Goal: Information Seeking & Learning: Compare options

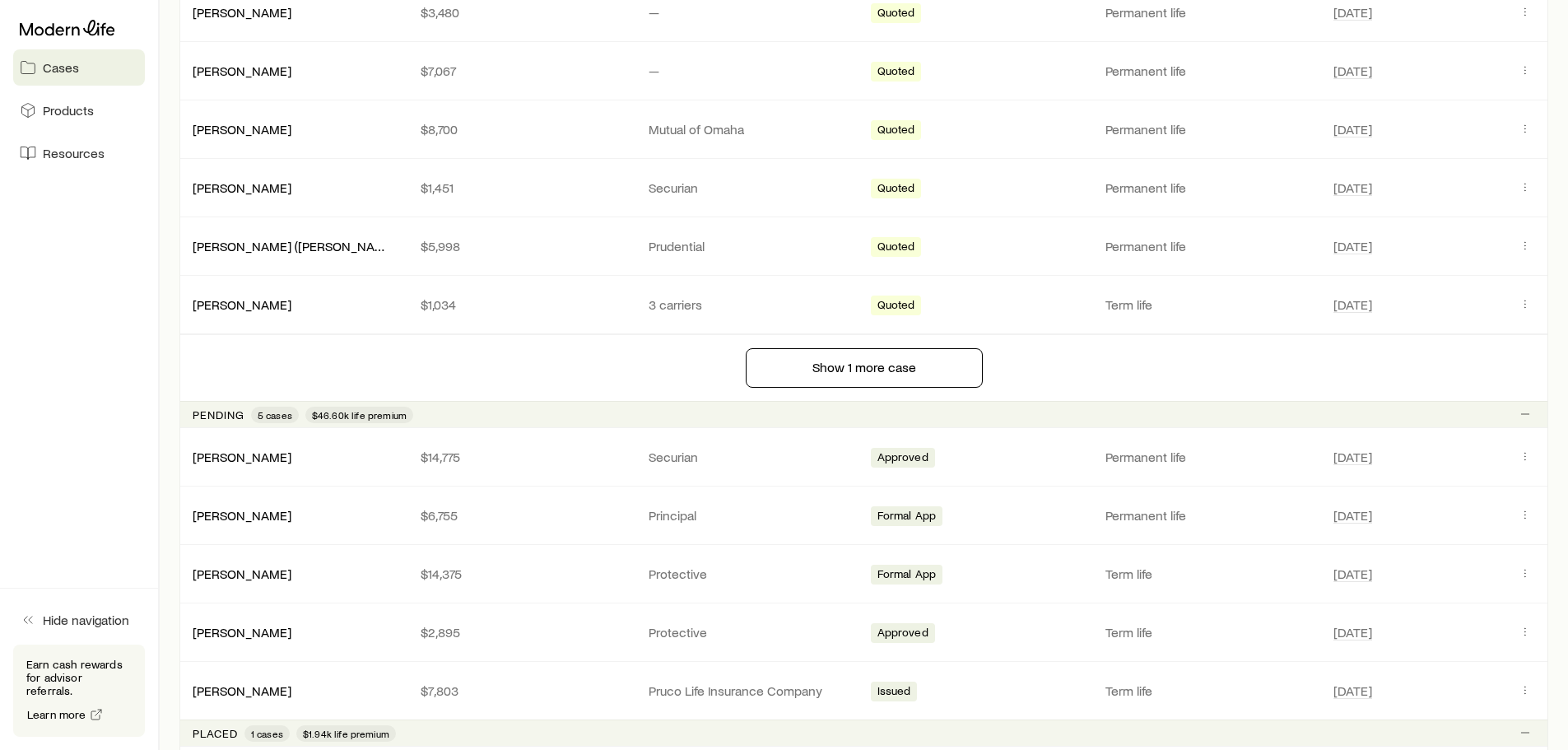
scroll to position [1318, 0]
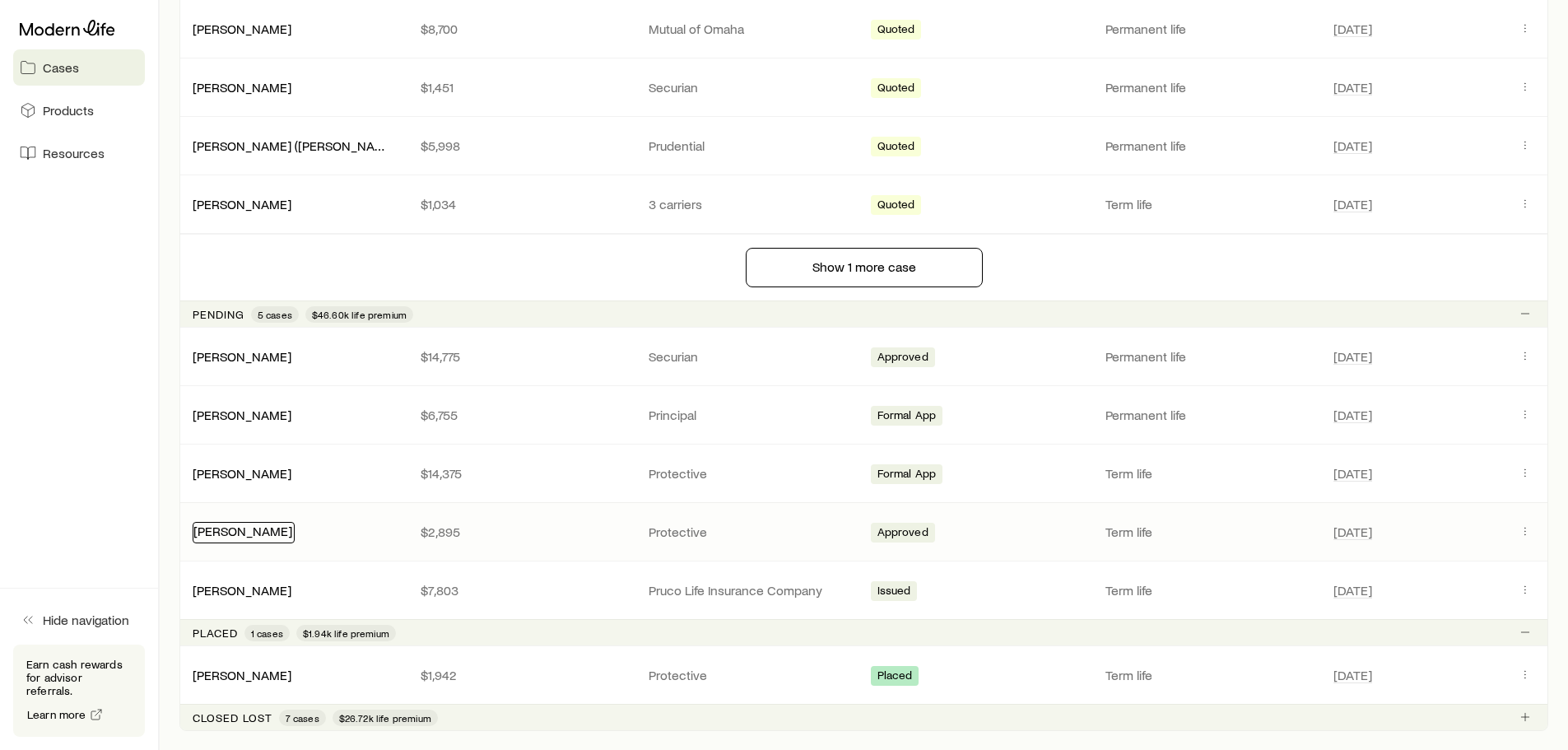
click at [246, 533] on link "[PERSON_NAME]" at bounding box center [243, 530] width 99 height 16
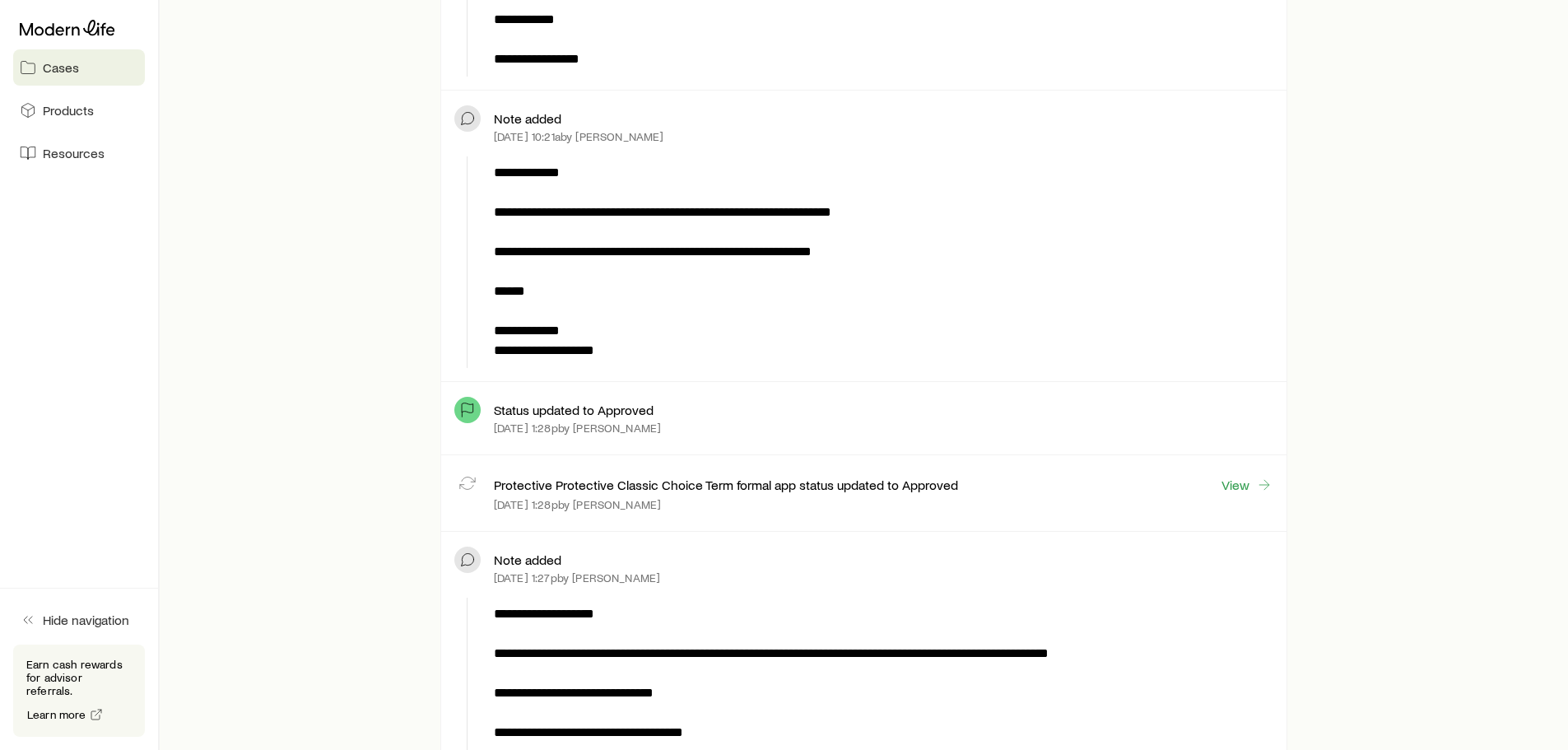
scroll to position [988, 0]
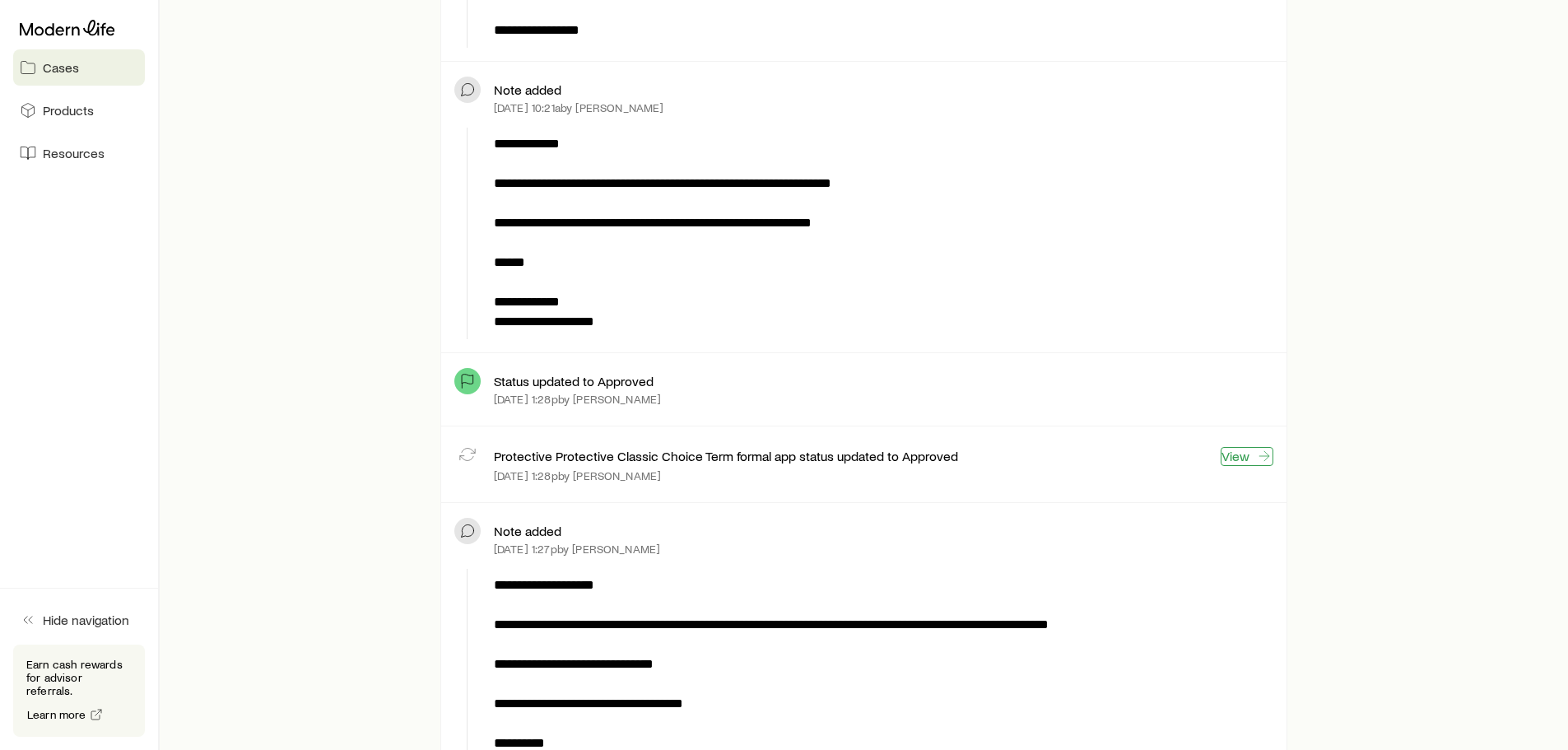
click at [1236, 458] on link "View" at bounding box center [1247, 456] width 53 height 19
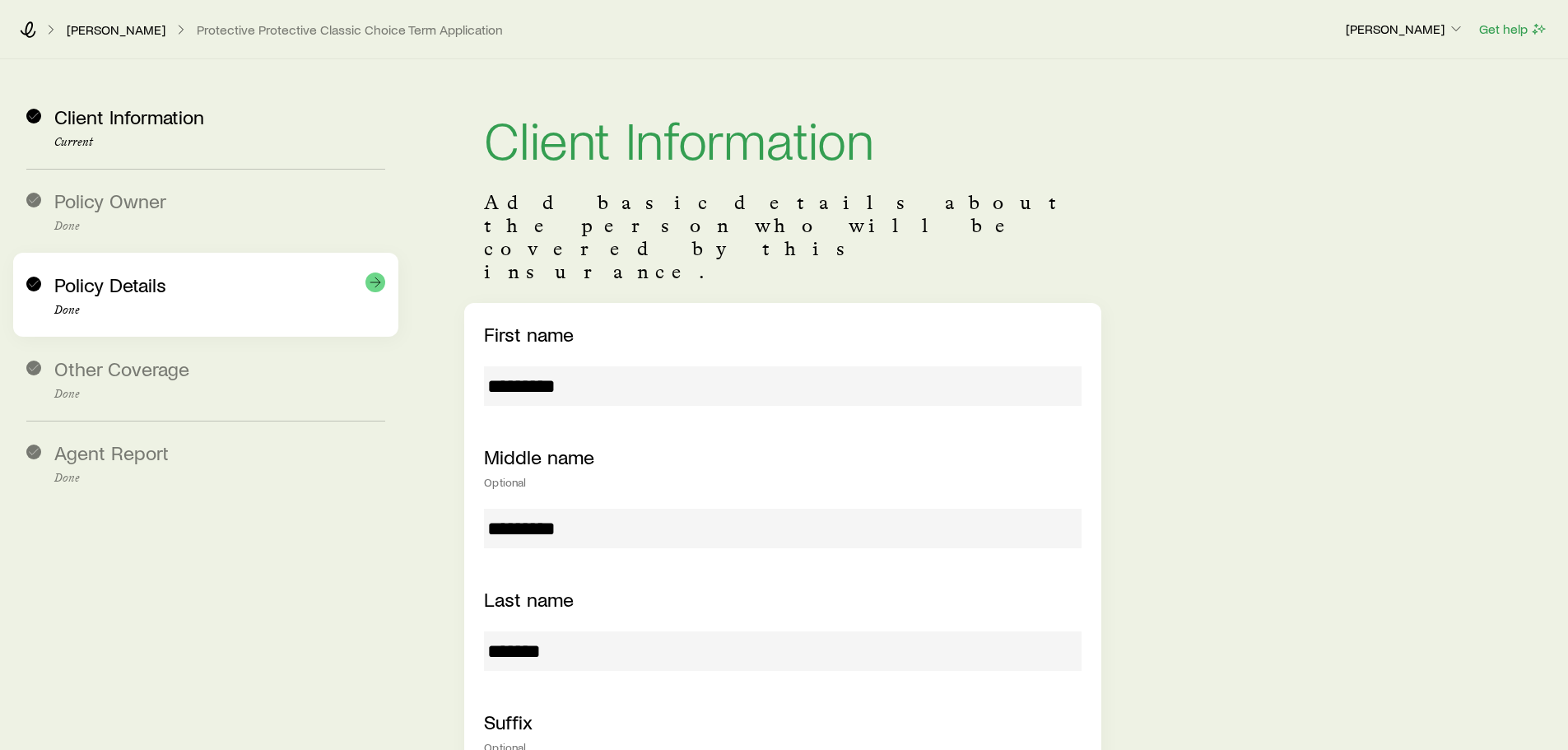
click at [118, 293] on span "Policy Details" at bounding box center [110, 285] width 112 height 24
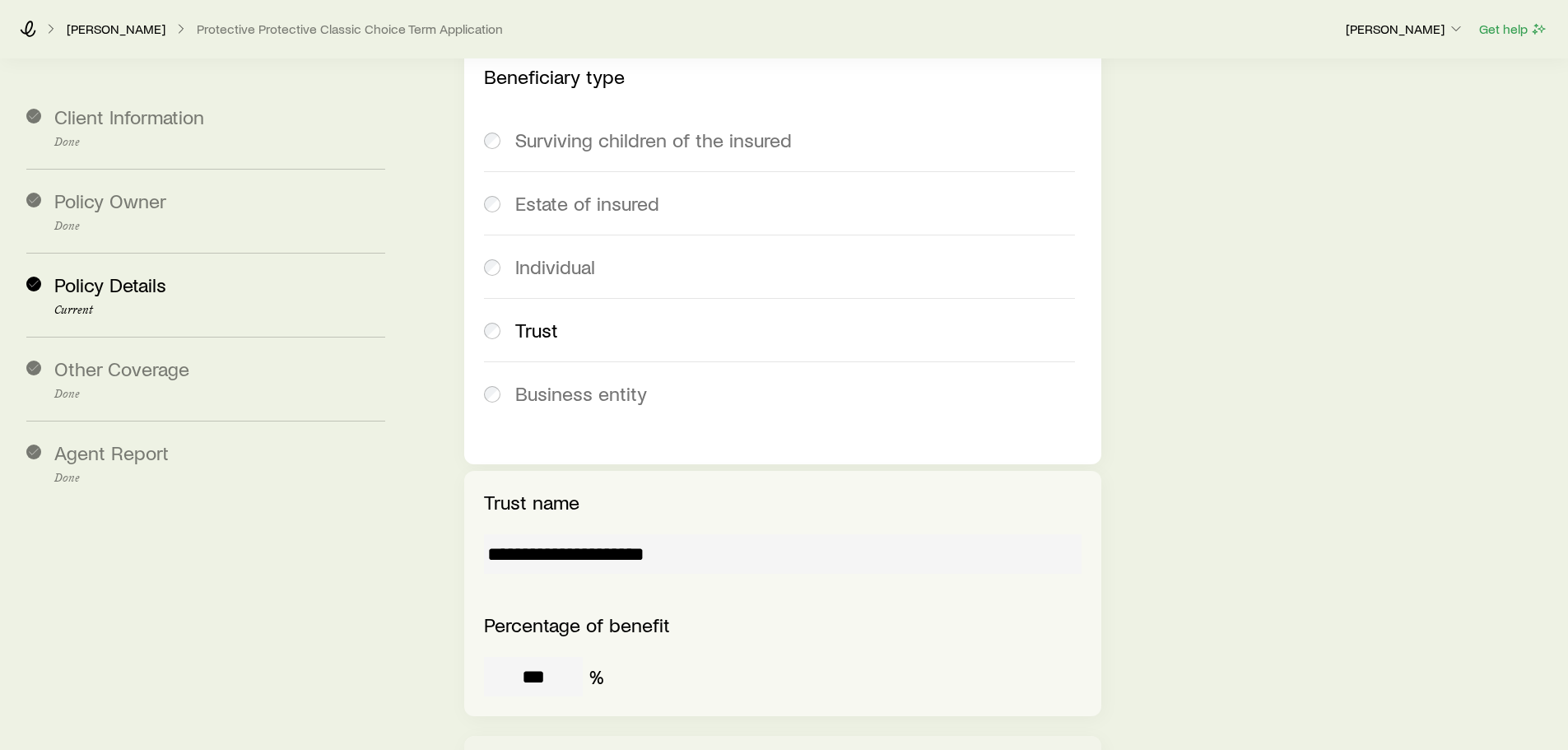
scroll to position [2275, 0]
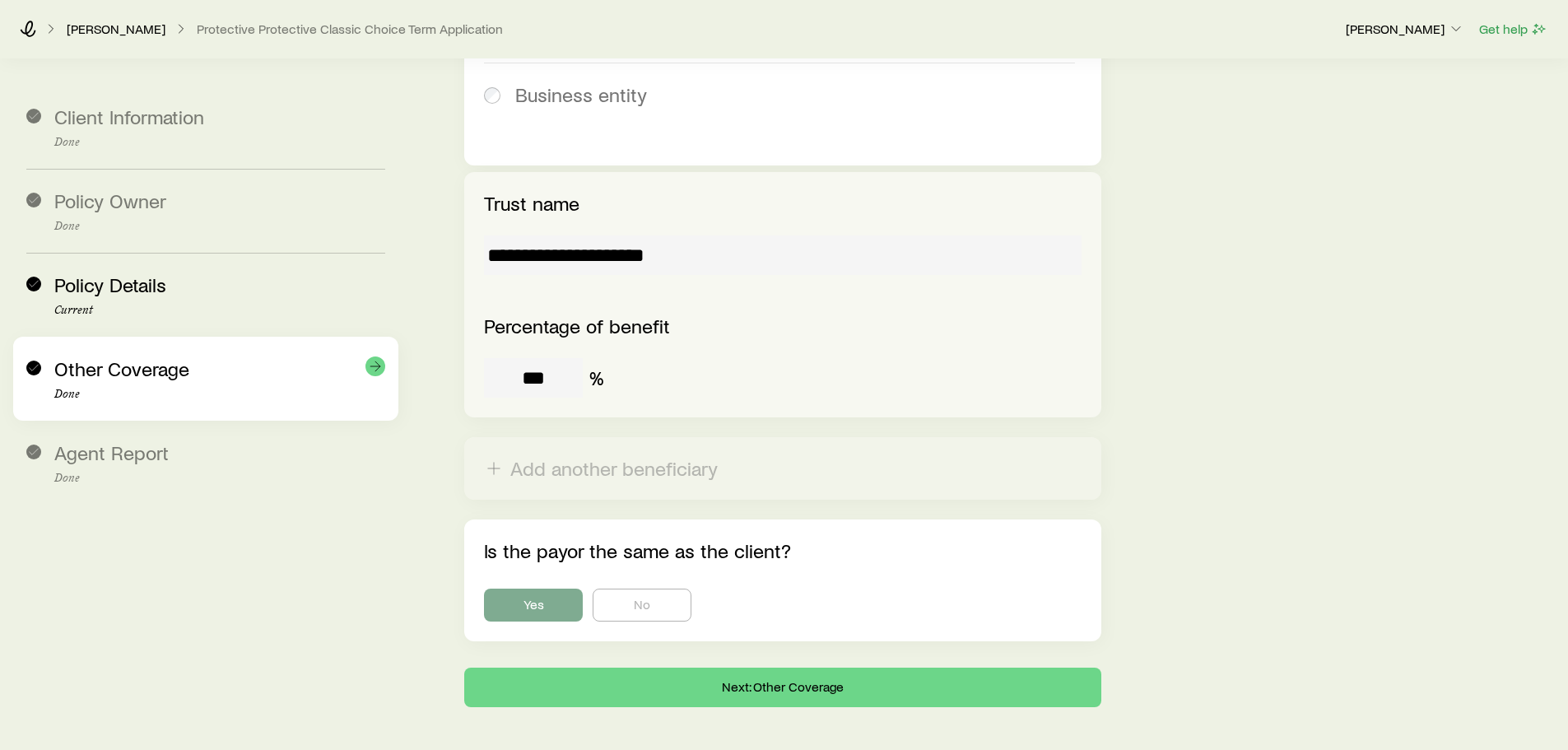
click at [103, 370] on span "Other Coverage" at bounding box center [121, 368] width 135 height 24
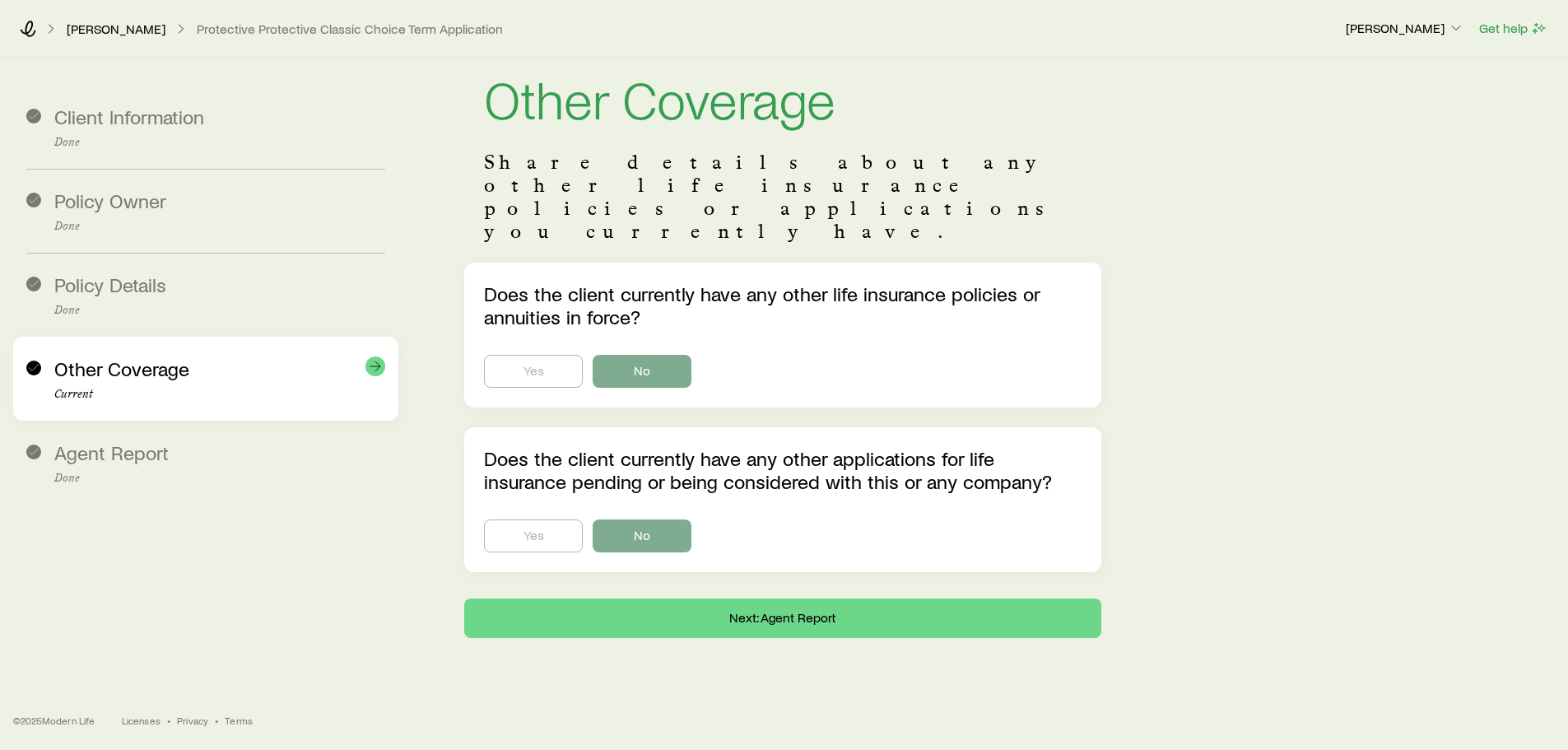
scroll to position [0, 0]
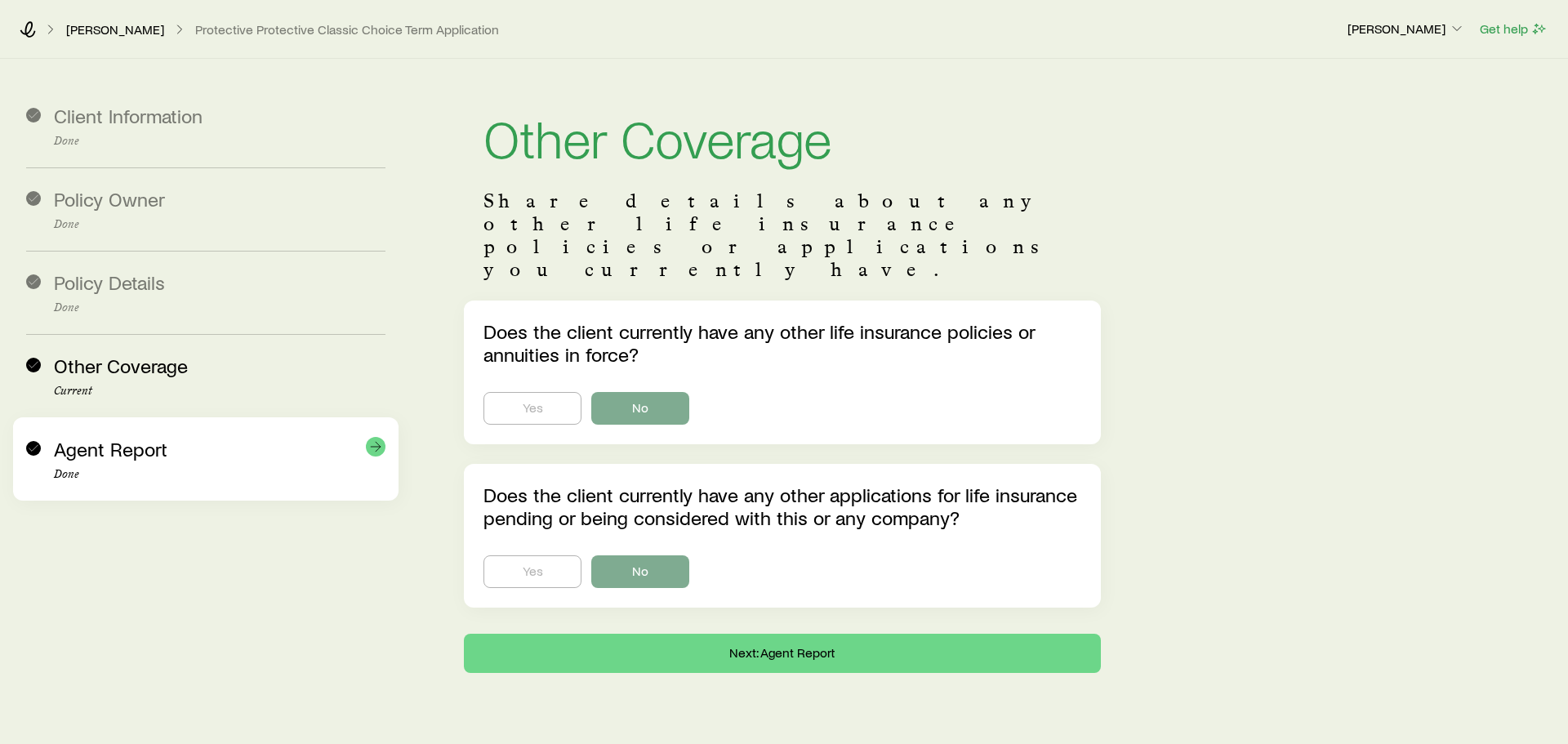
click at [113, 473] on p "Done" at bounding box center [219, 474] width 332 height 13
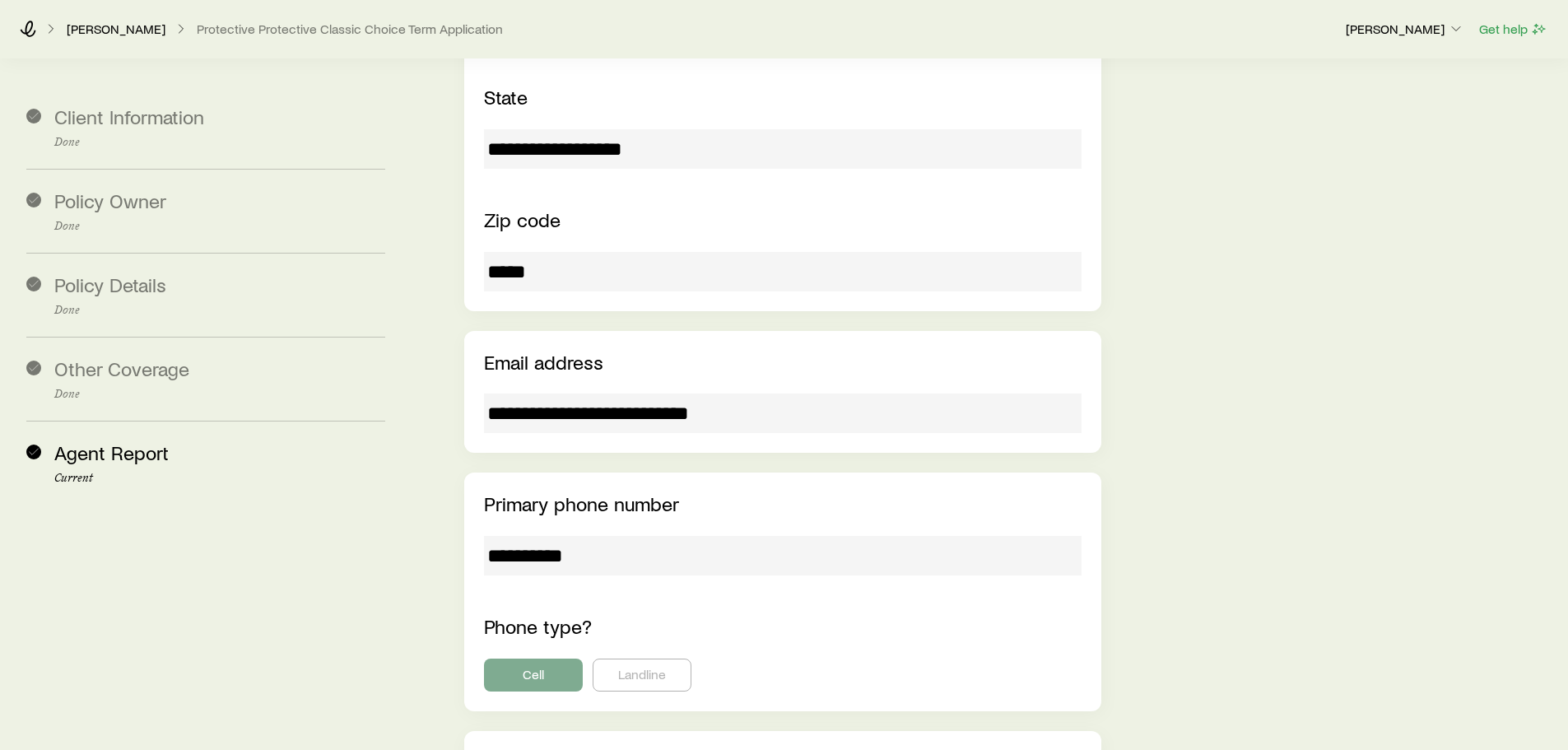
scroll to position [2082, 0]
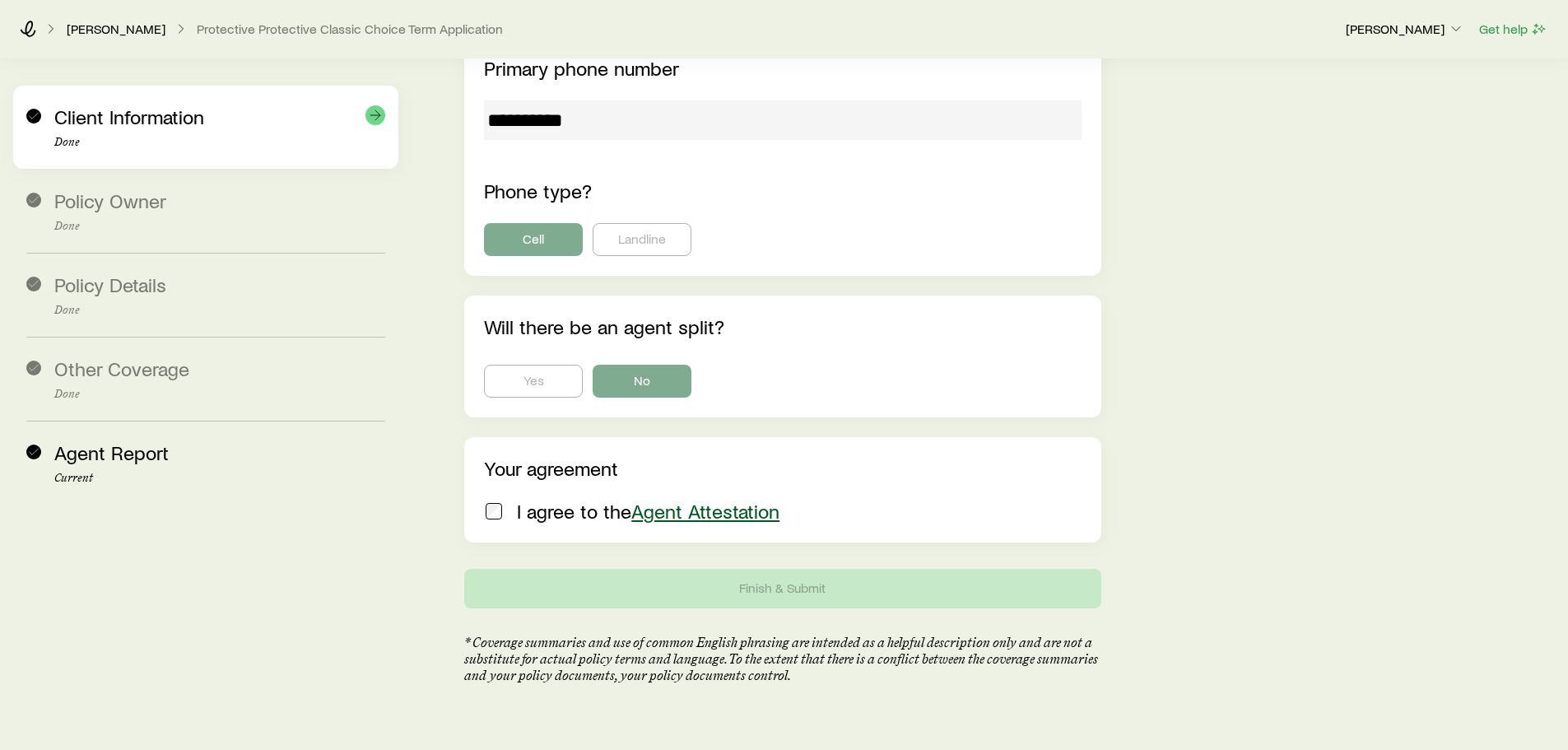
click at [122, 141] on p "Done" at bounding box center [219, 142] width 330 height 13
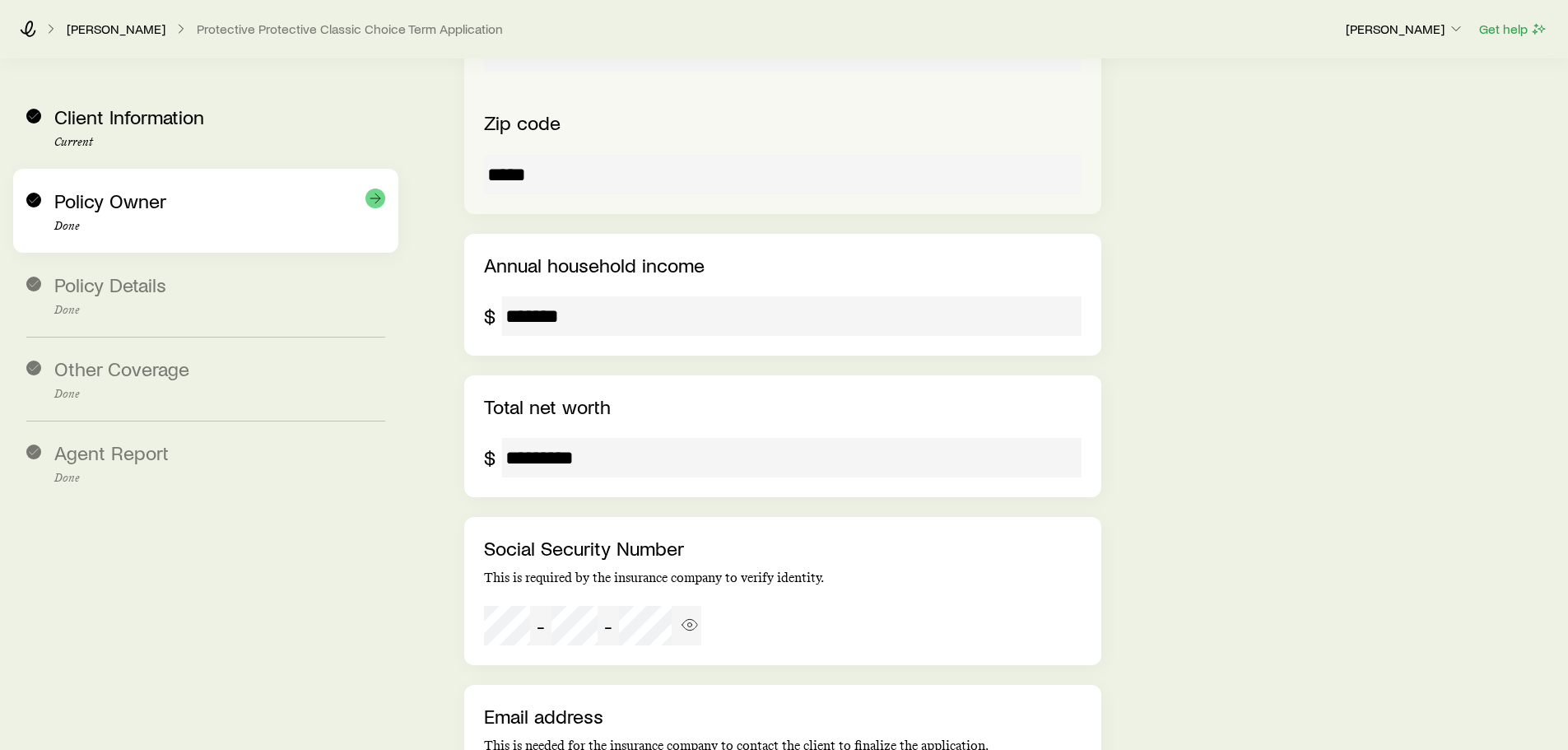
scroll to position [4223, 0]
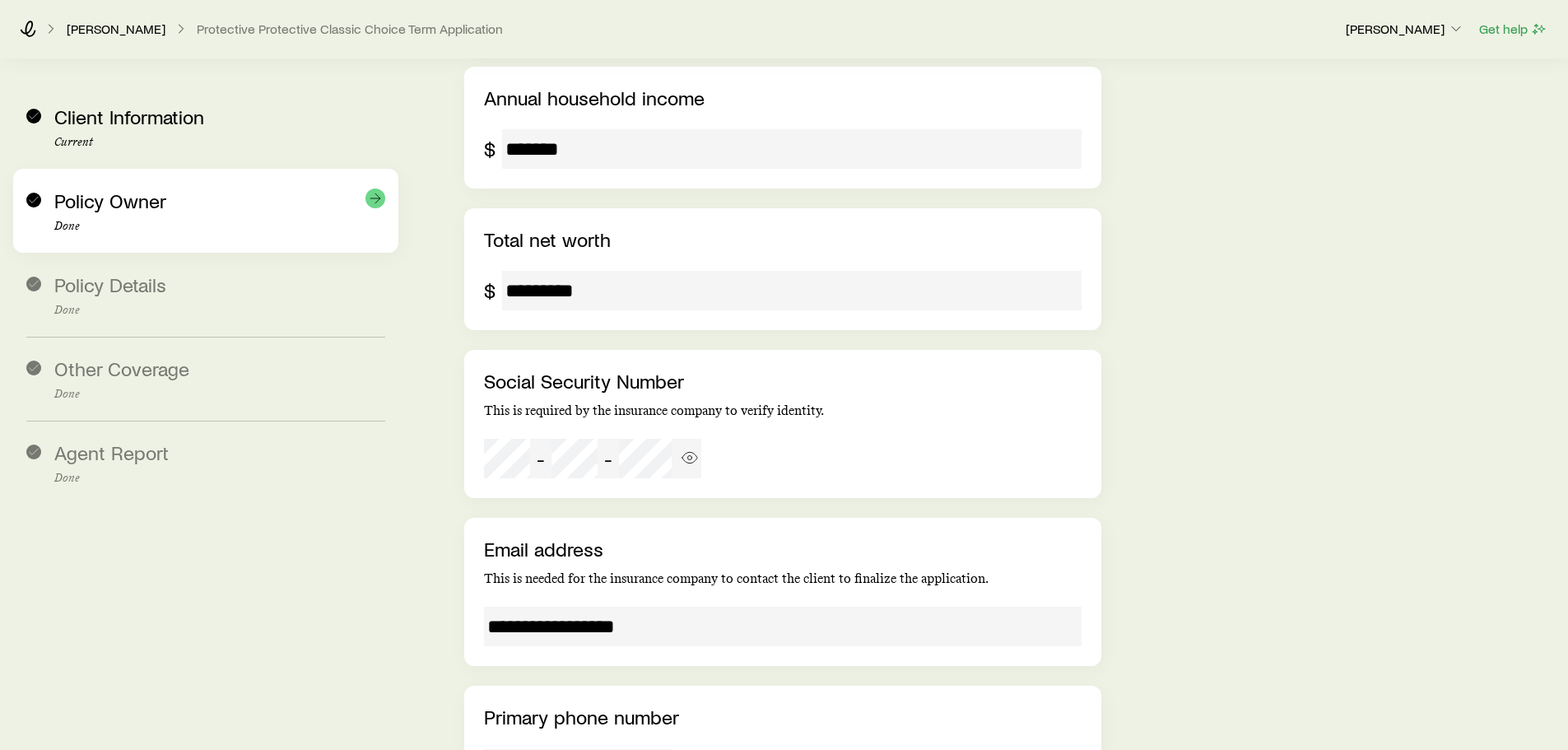
click at [62, 201] on span "Policy Owner" at bounding box center [110, 201] width 112 height 24
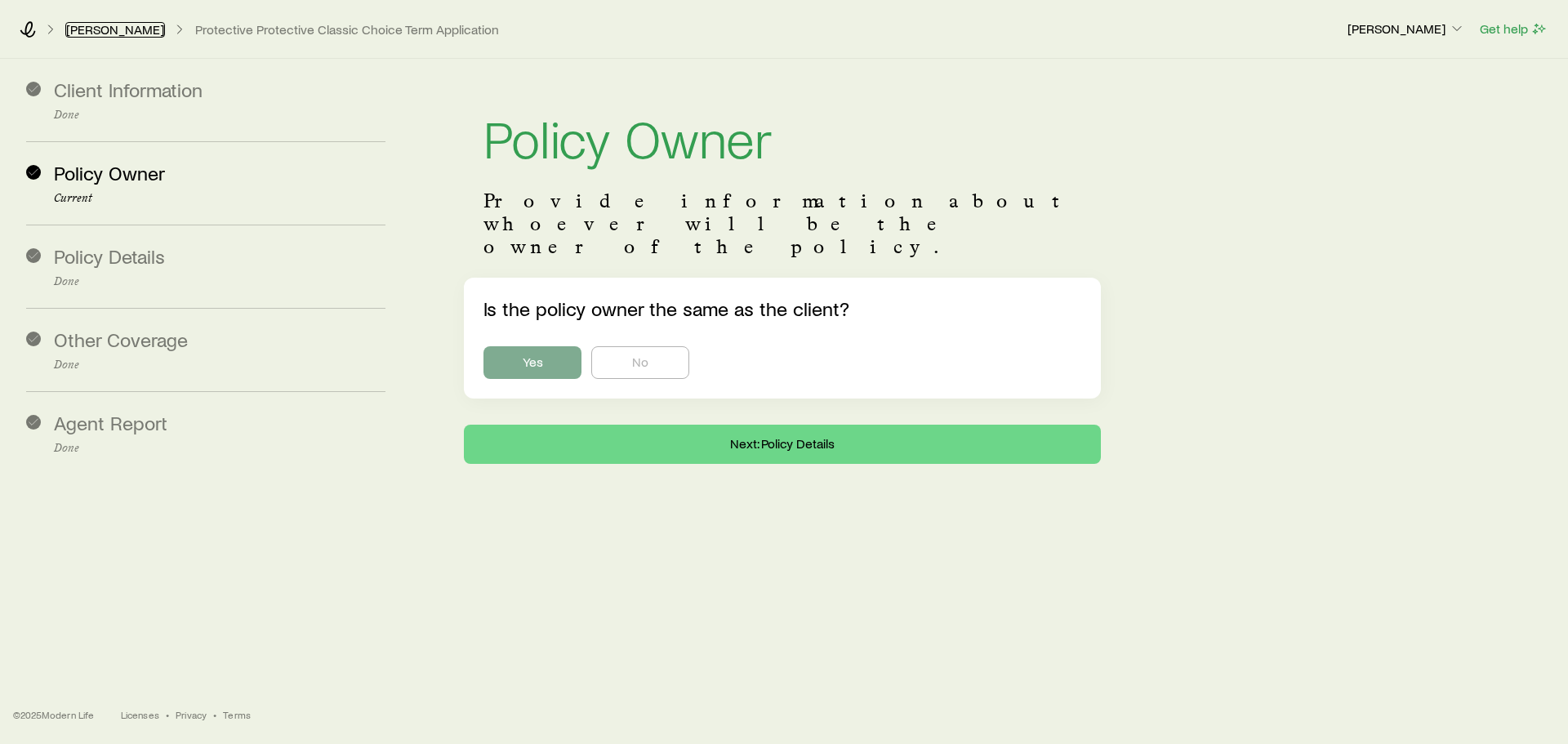
click at [114, 28] on link "[PERSON_NAME]" at bounding box center [115, 29] width 100 height 15
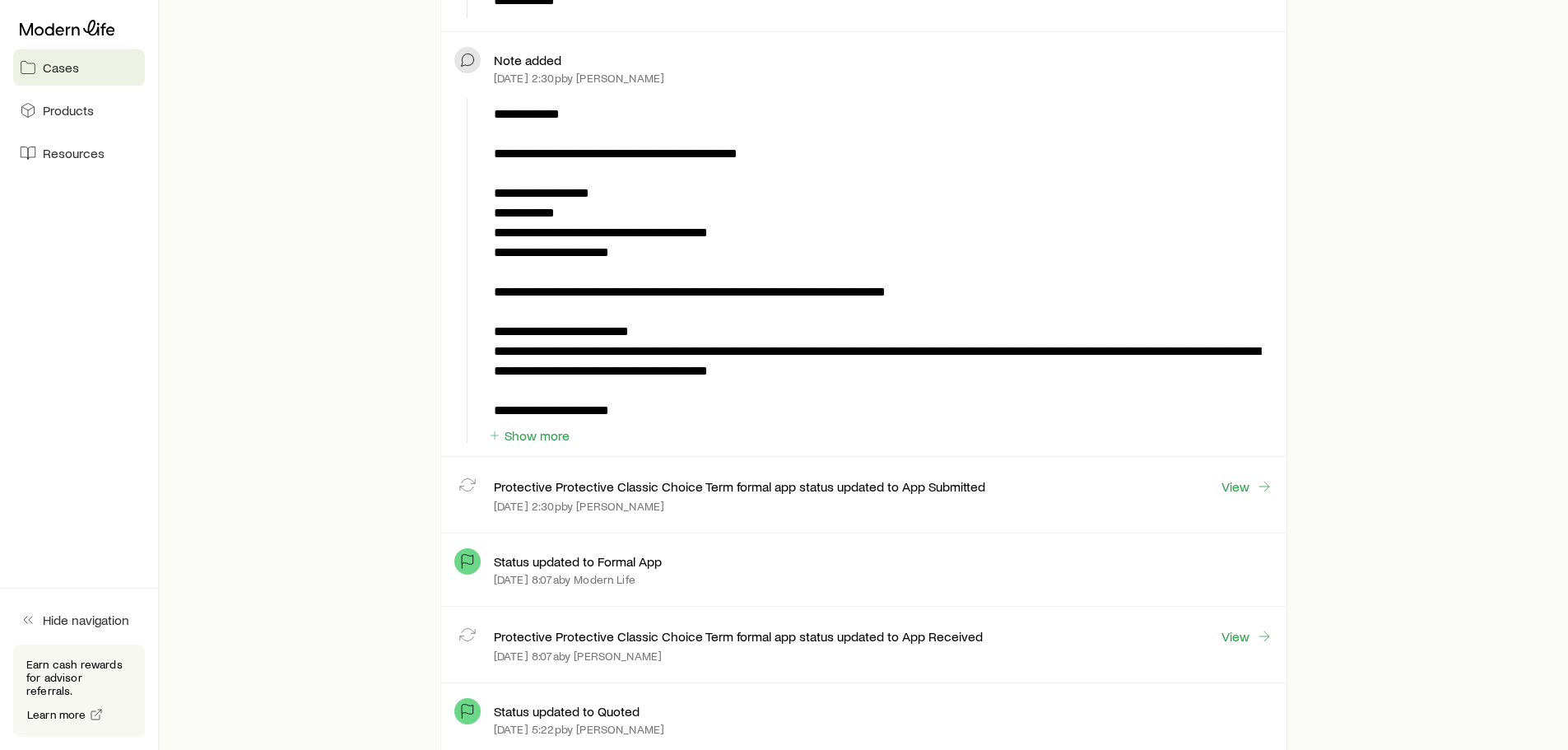
scroll to position [4857, 0]
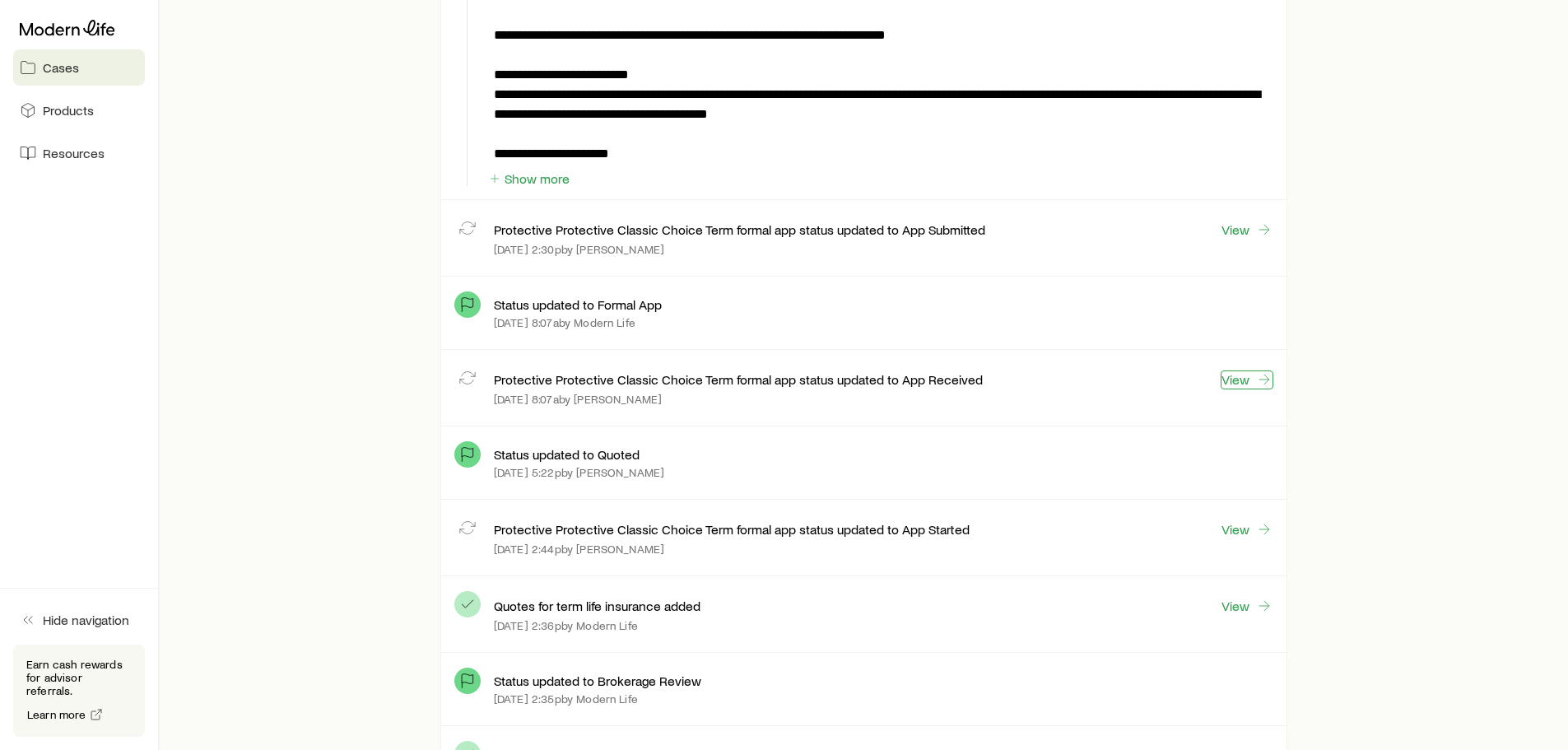
click at [1233, 381] on link "View" at bounding box center [1247, 380] width 53 height 19
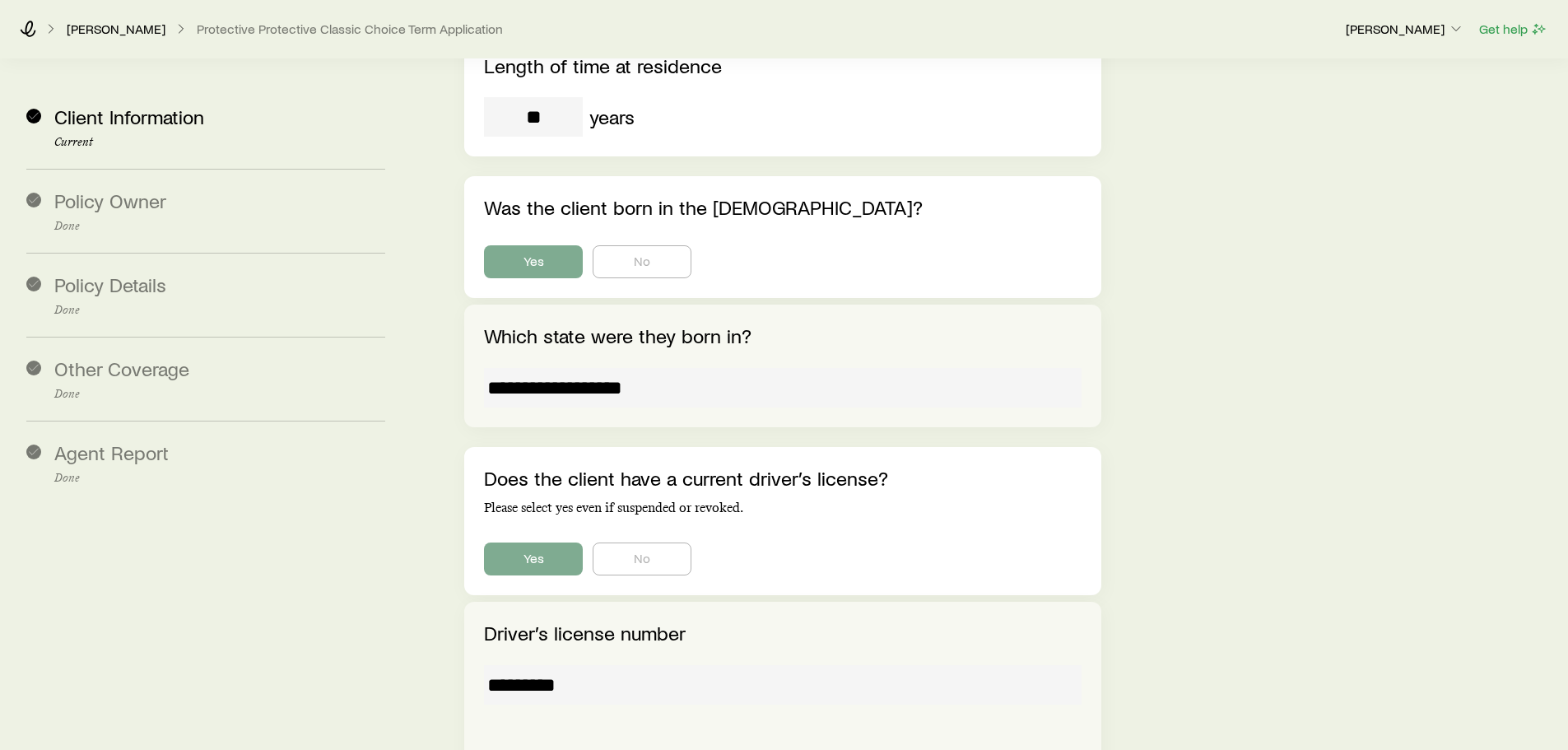
scroll to position [1976, 0]
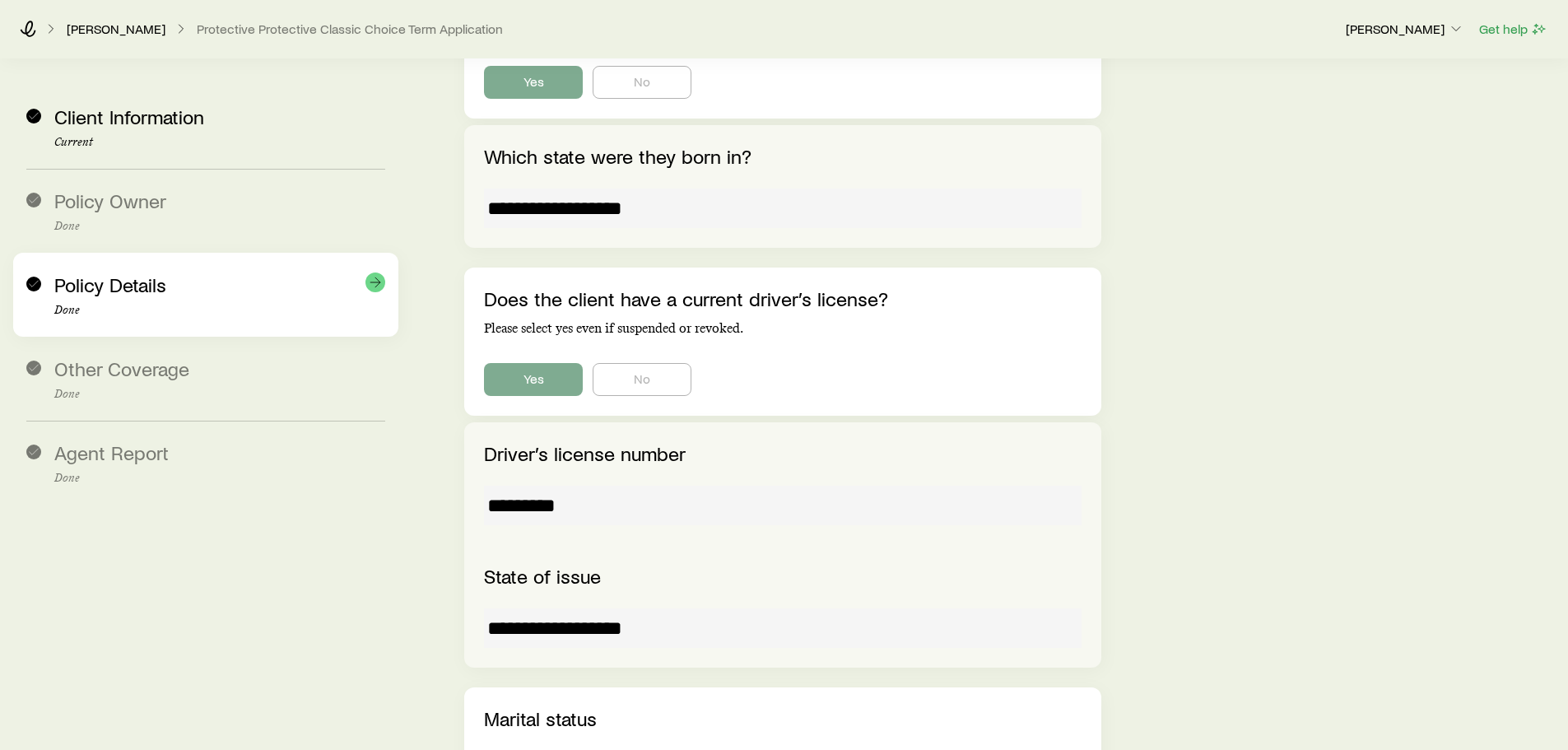
click at [109, 311] on p "Done" at bounding box center [219, 310] width 330 height 13
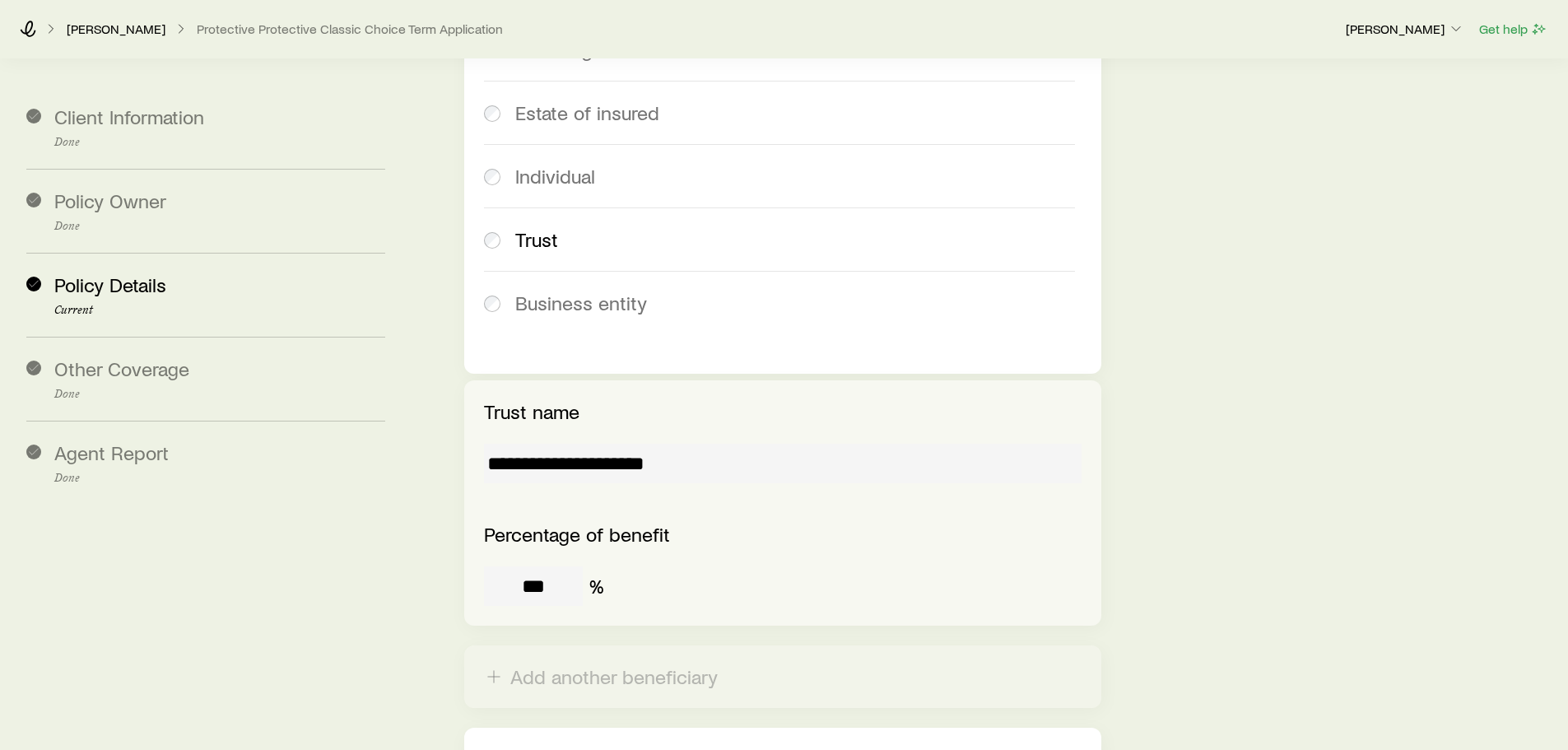
scroll to position [2192, 0]
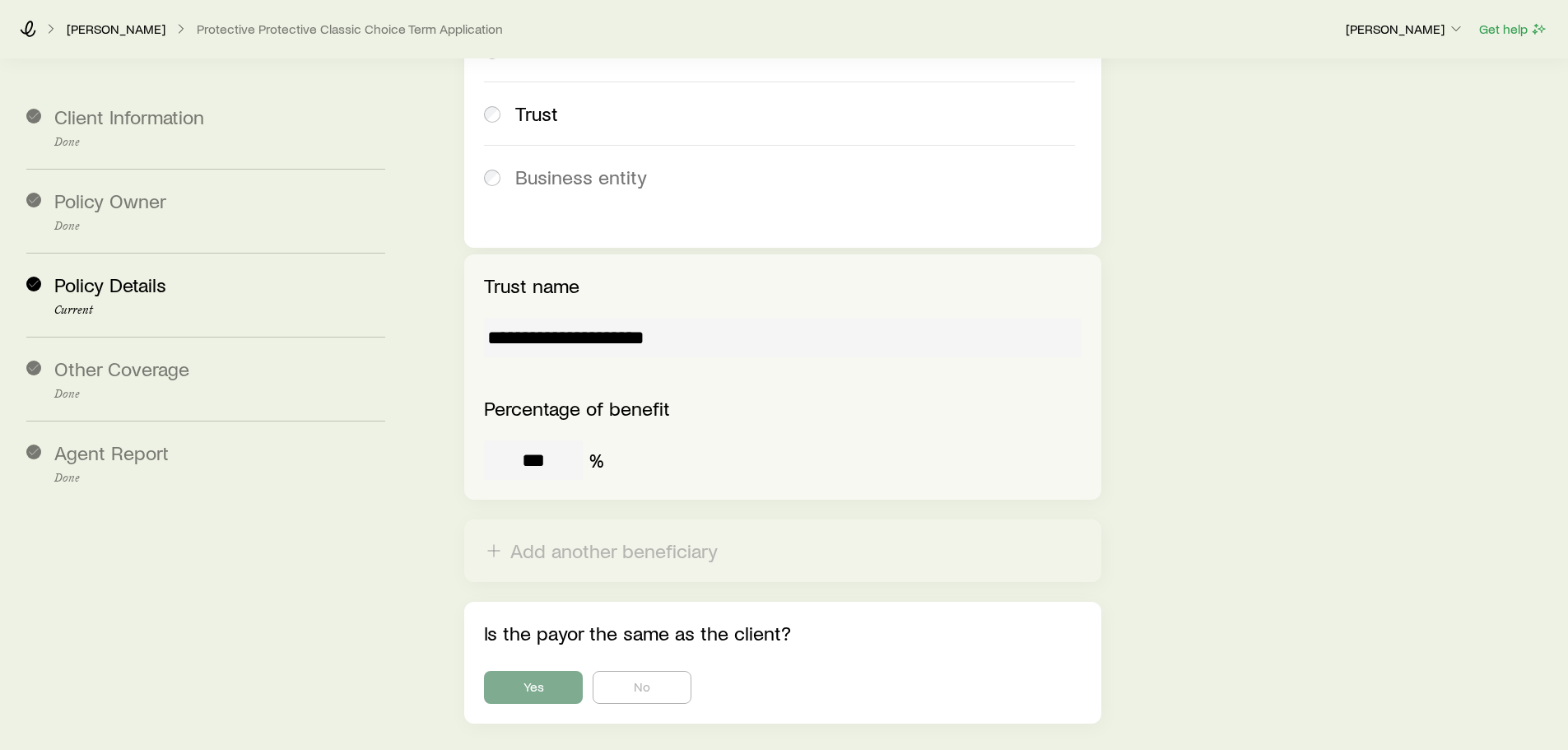
click at [673, 318] on input "**********" at bounding box center [783, 337] width 597 height 39
click at [620, 318] on input "**********" at bounding box center [783, 337] width 597 height 39
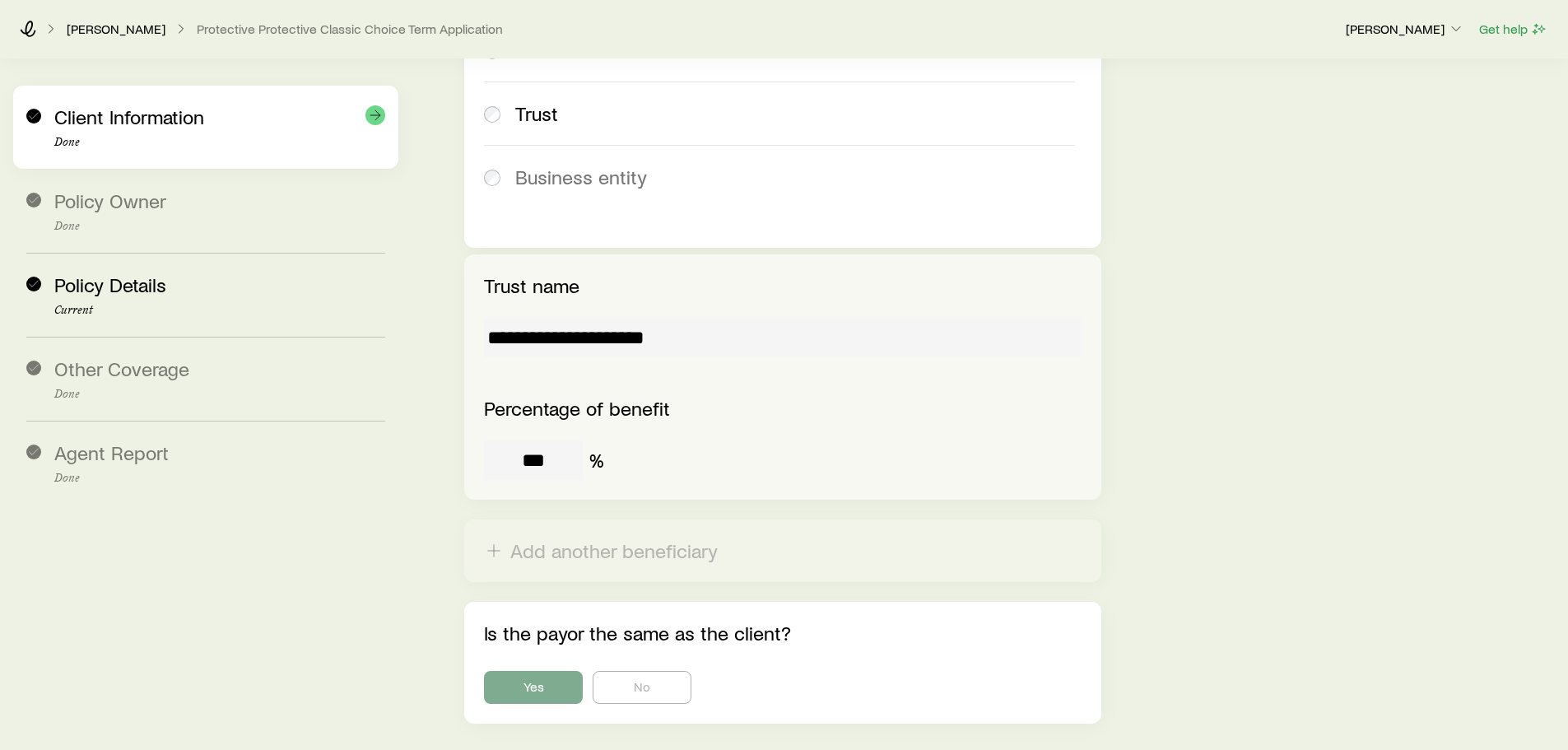
click at [75, 144] on p "Done" at bounding box center [219, 142] width 330 height 13
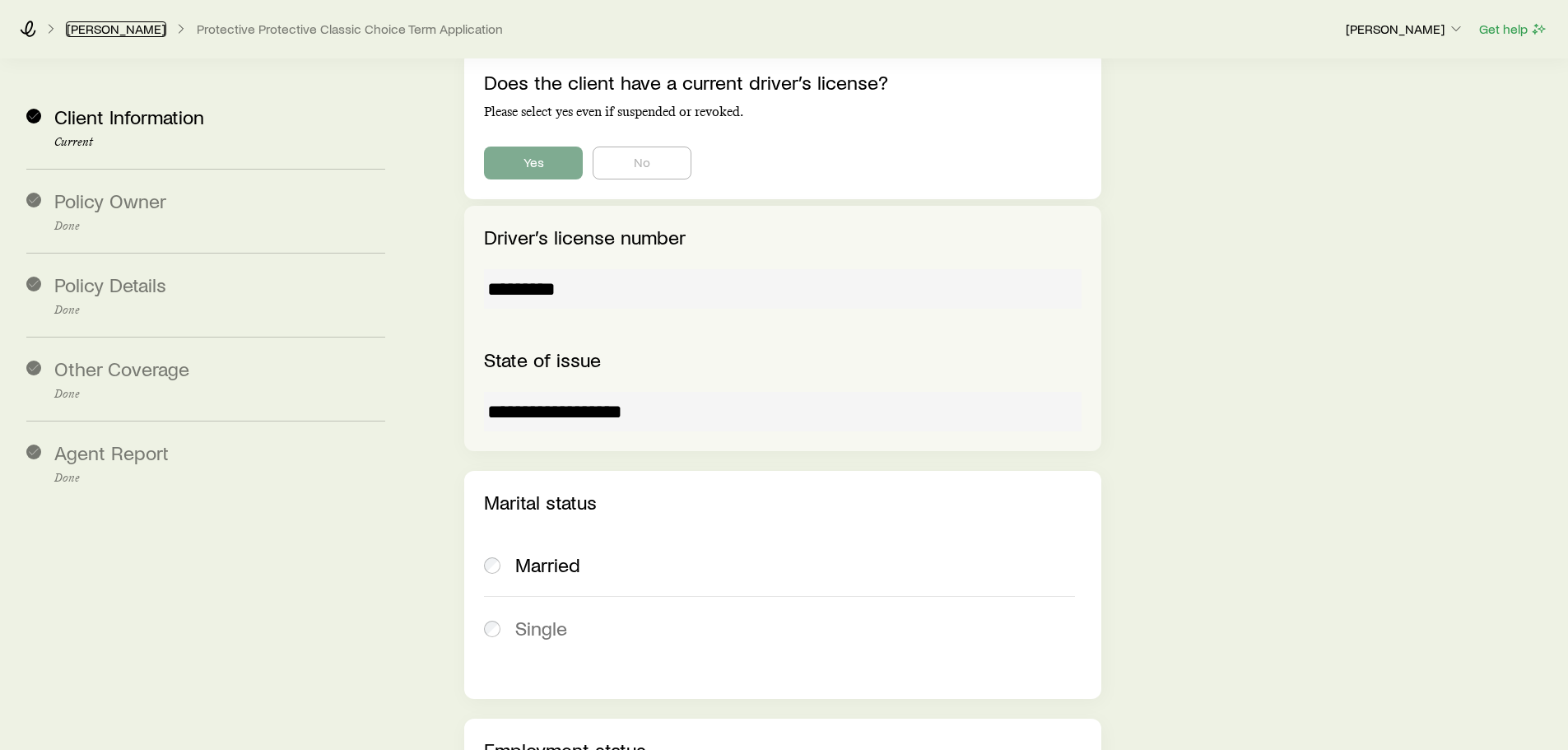
click at [116, 31] on link "[PERSON_NAME]" at bounding box center [116, 28] width 101 height 16
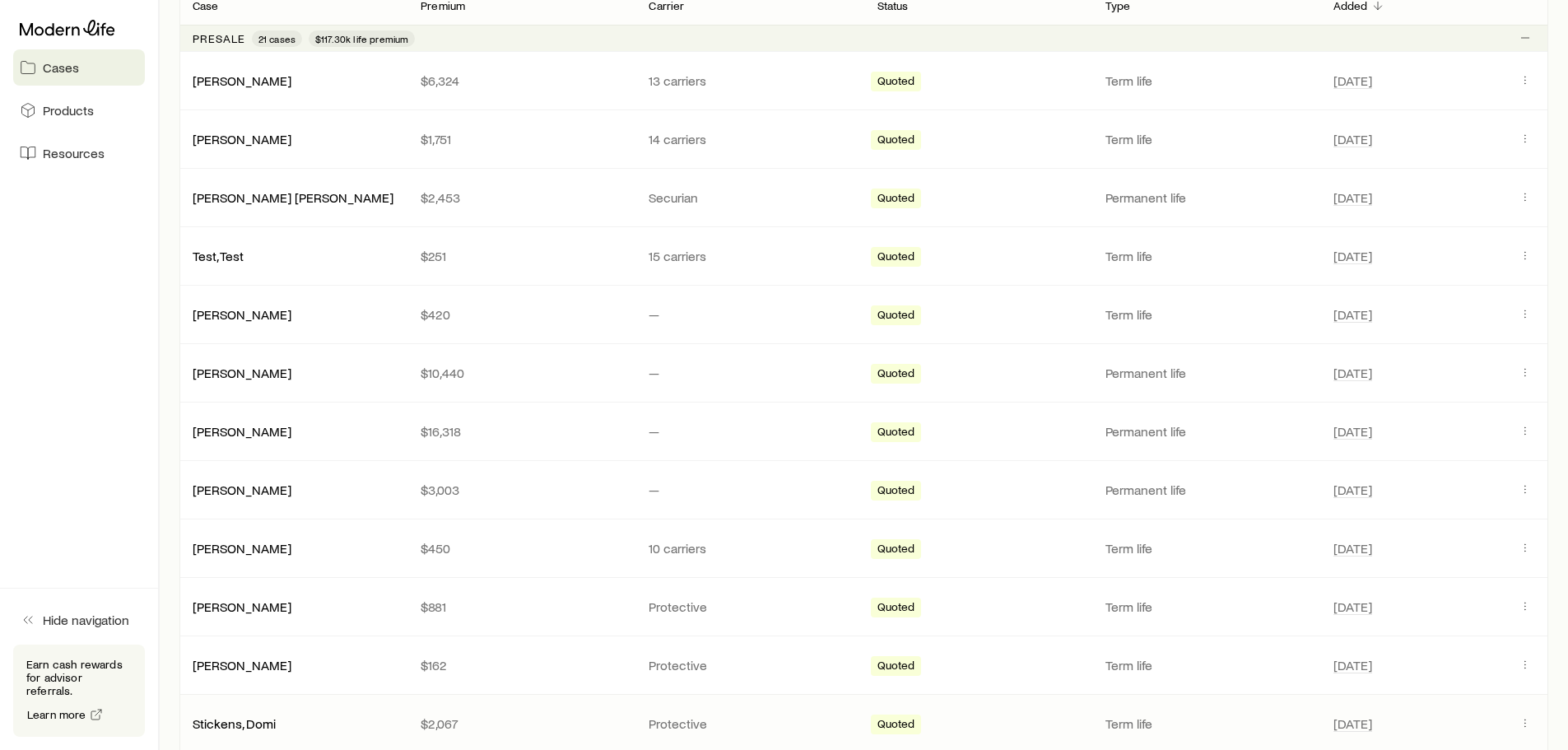
scroll to position [330, 0]
click at [231, 316] on link "[PERSON_NAME]" at bounding box center [243, 313] width 99 height 16
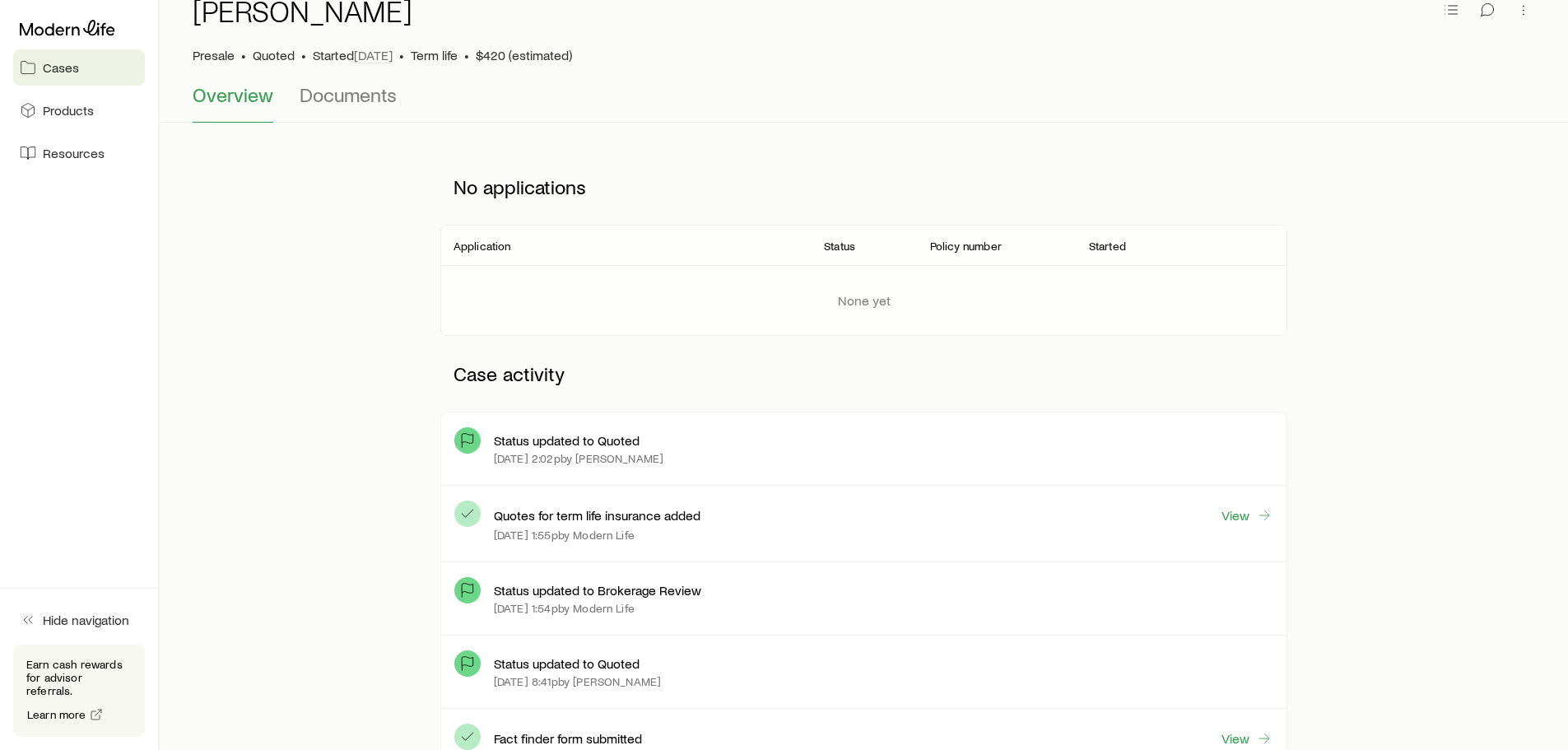
scroll to position [165, 0]
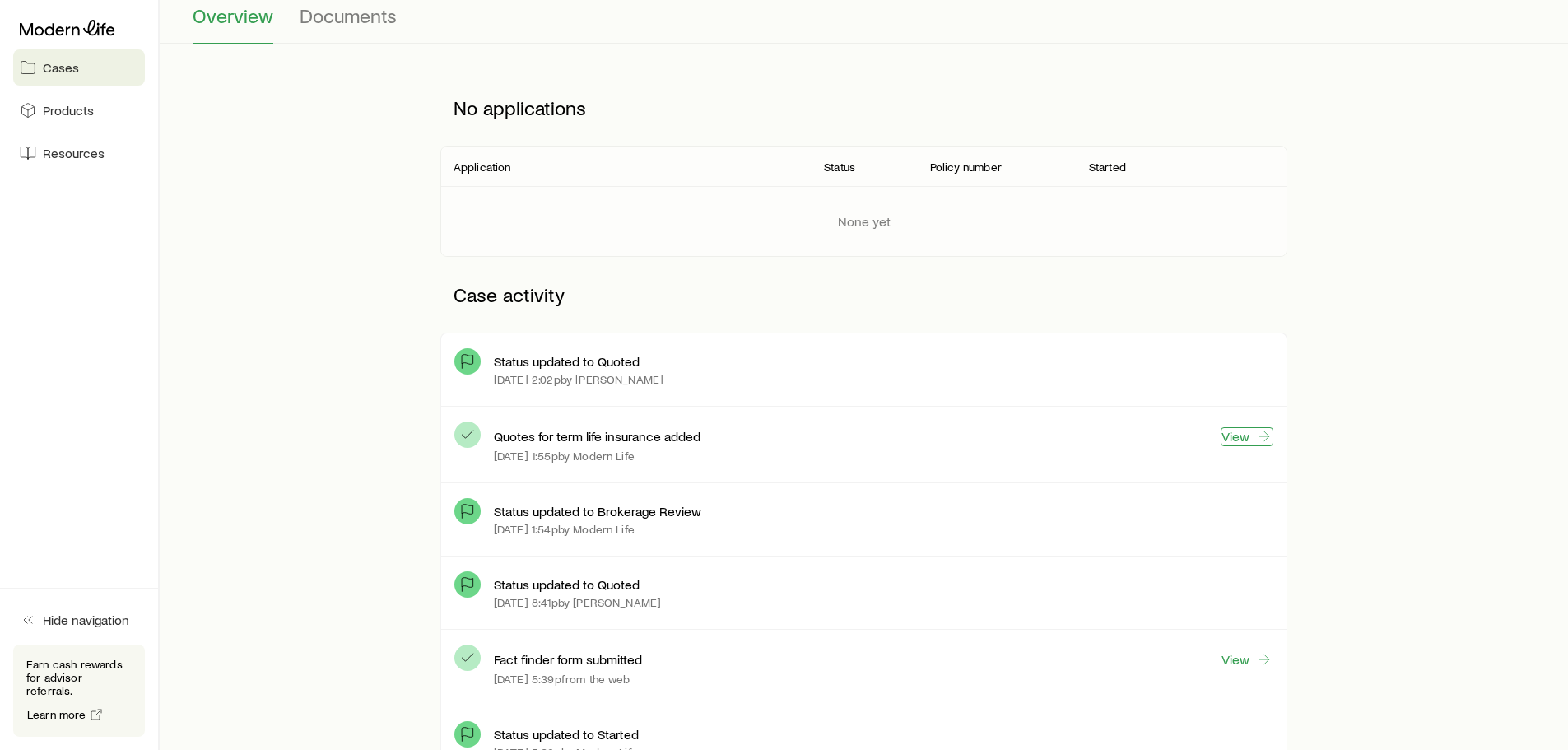
click at [1243, 440] on link "View" at bounding box center [1247, 437] width 53 height 19
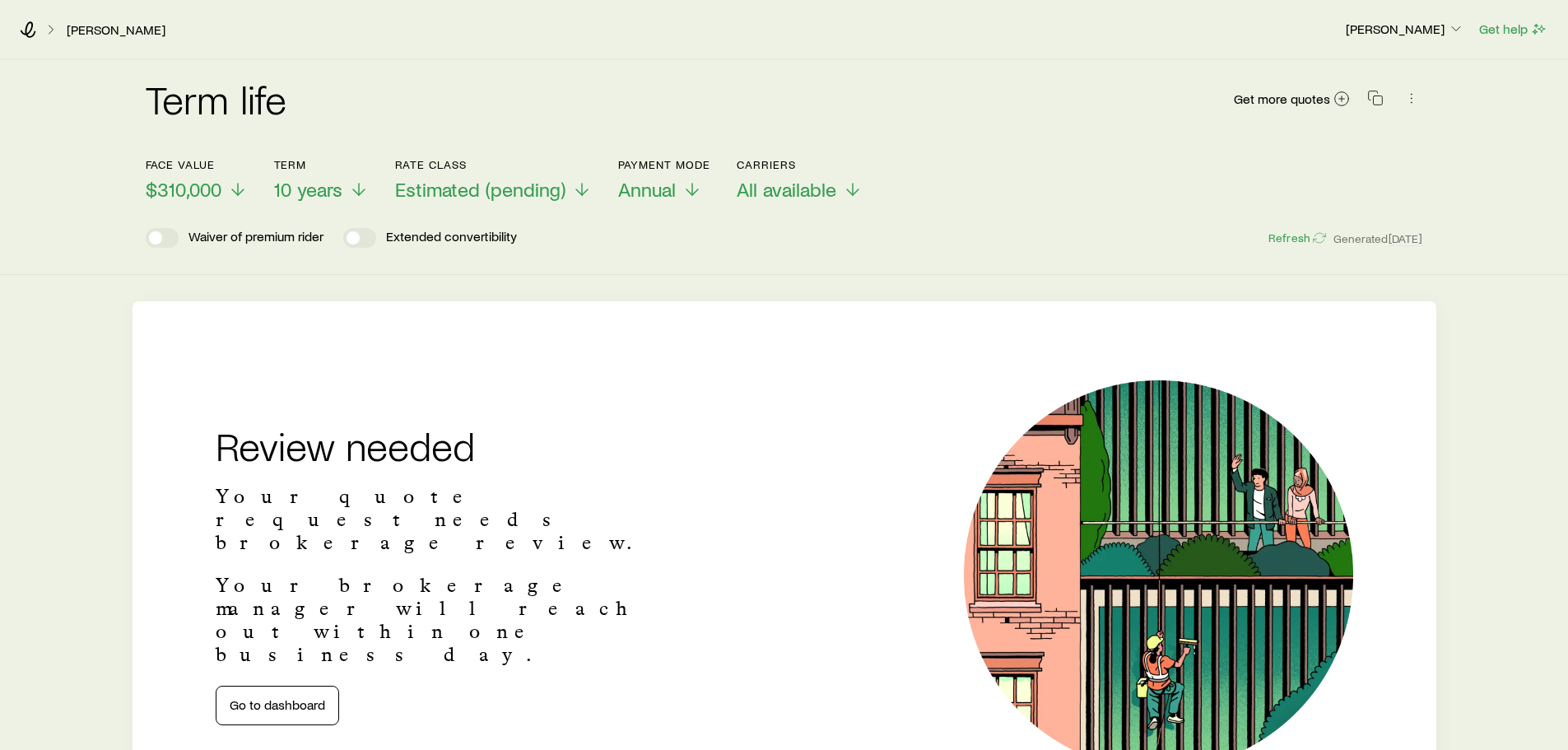
click at [743, 221] on header "Face value $310,000 Term 10 years Rate Class Estimated (pending) Payment Mode A…" at bounding box center [784, 203] width 1277 height 90
click at [481, 179] on span "Estimated (pending)" at bounding box center [481, 189] width 170 height 23
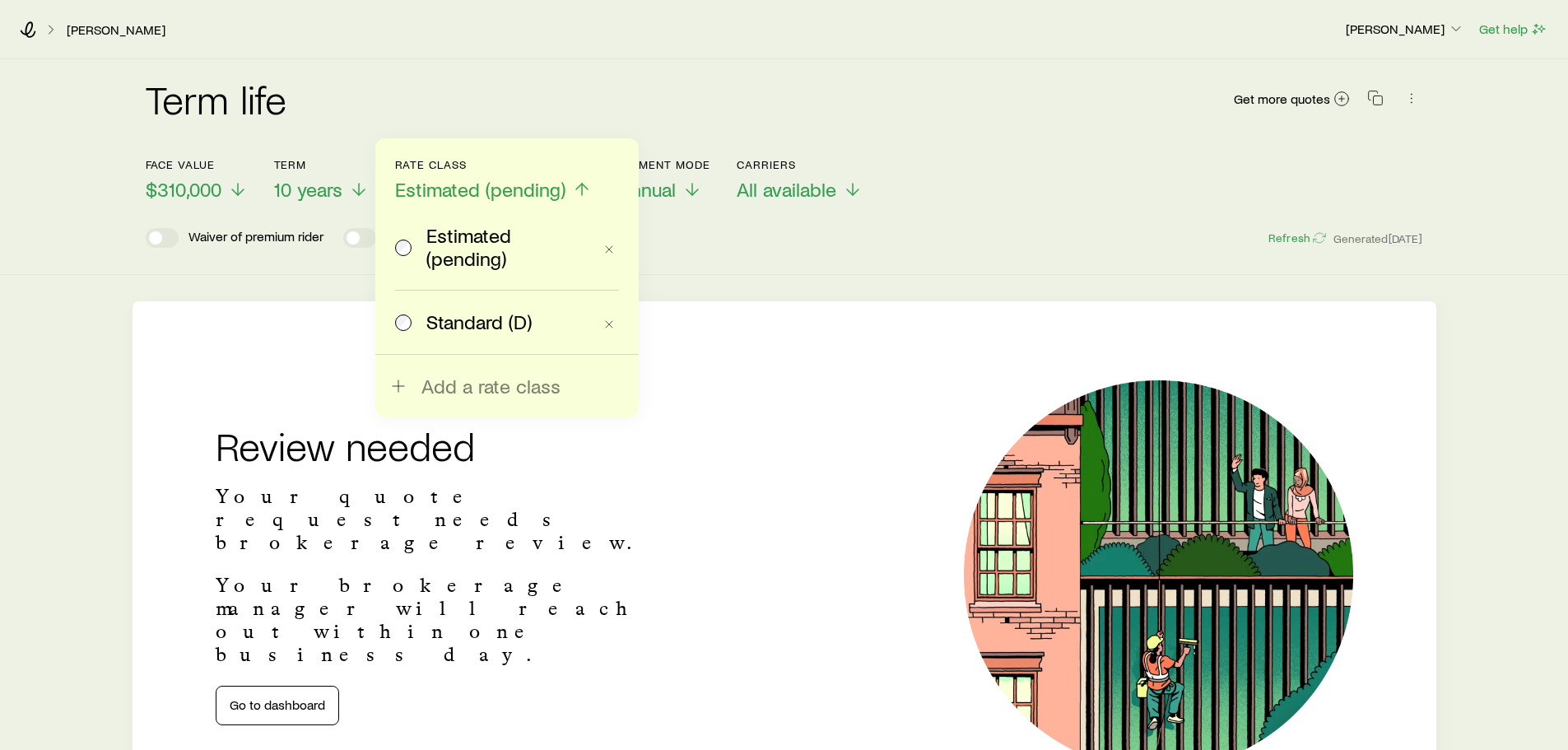
click at [462, 325] on span "Standard (D)" at bounding box center [479, 321] width 105 height 23
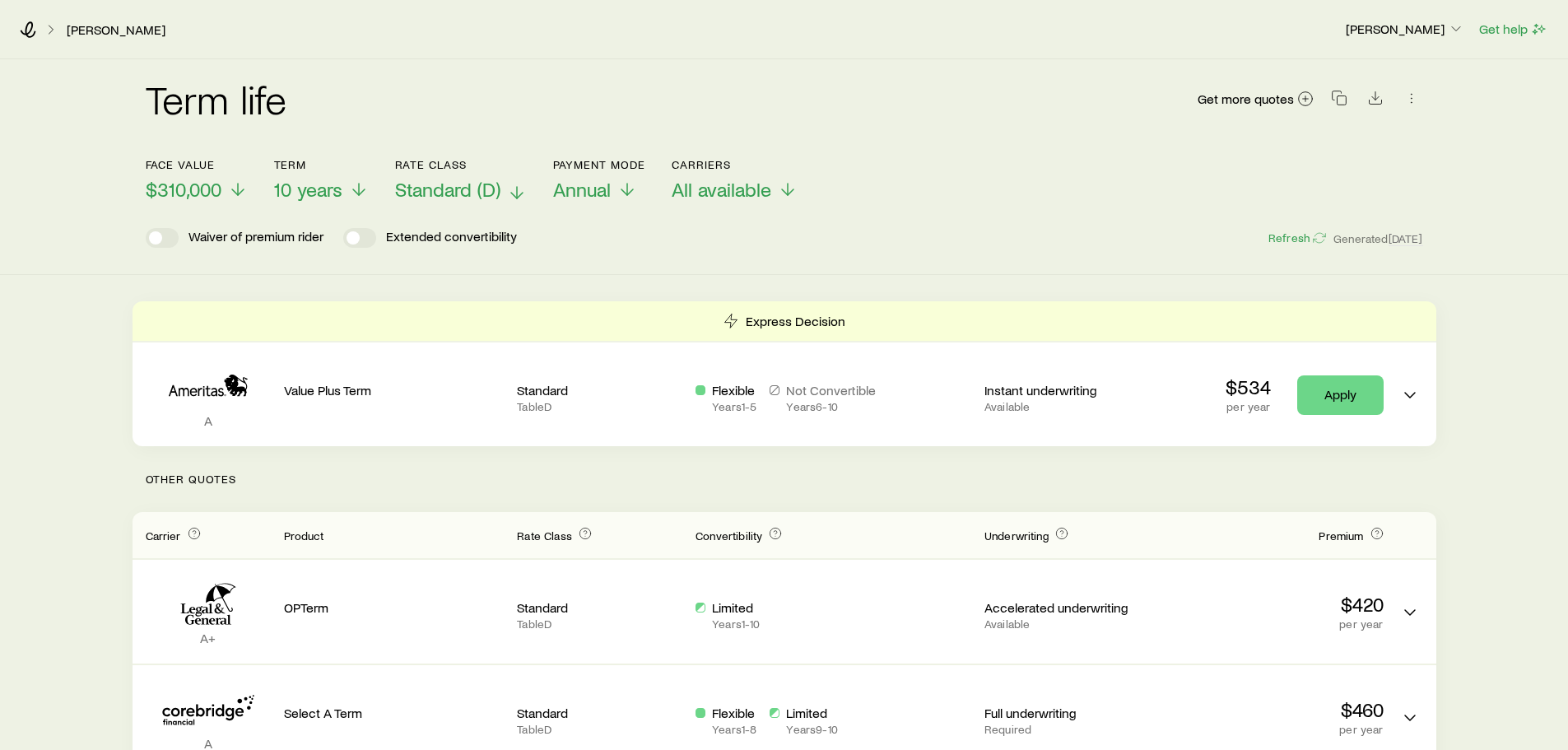
click at [450, 190] on span "Standard (D)" at bounding box center [448, 189] width 105 height 23
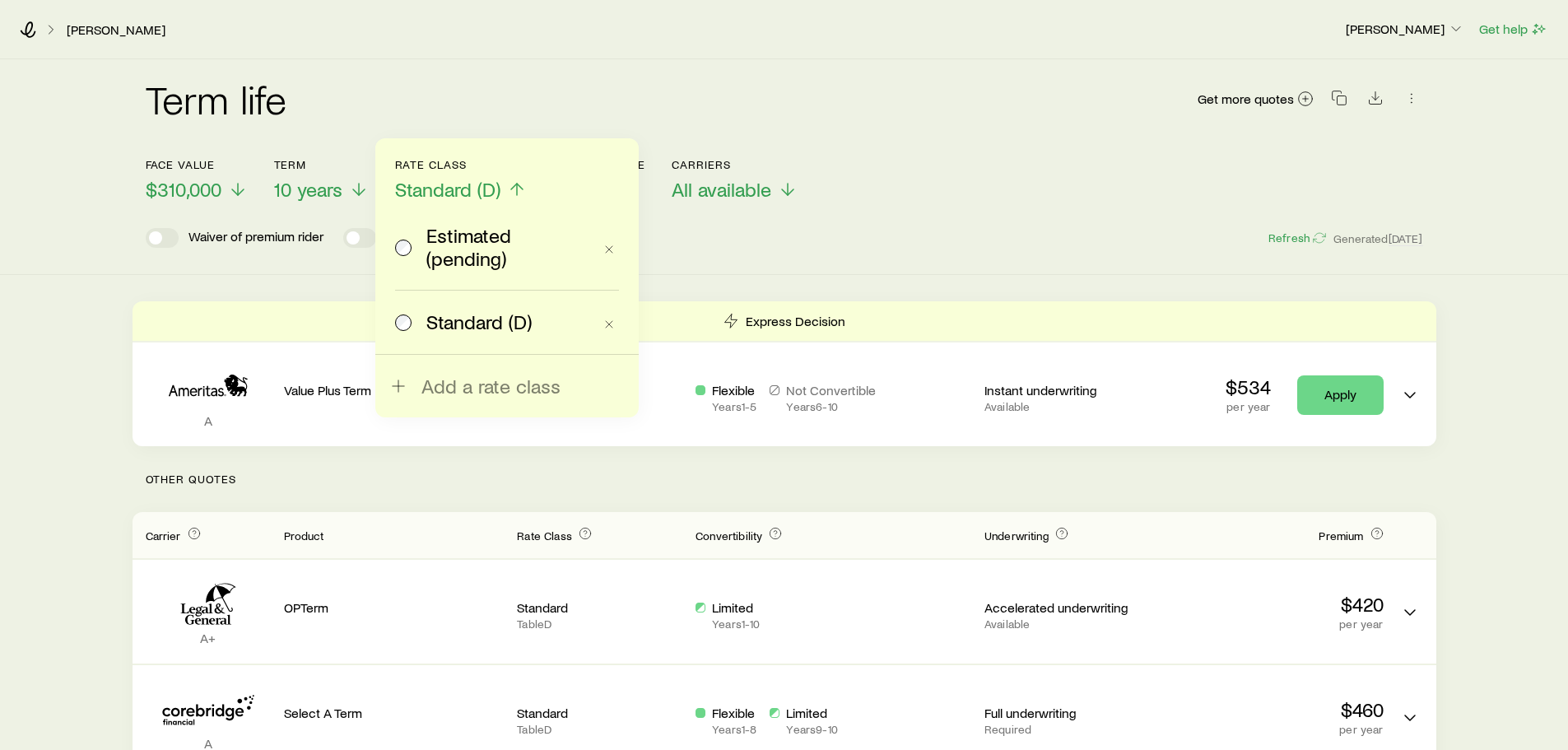
click at [450, 190] on span "Standard (D)" at bounding box center [448, 189] width 105 height 23
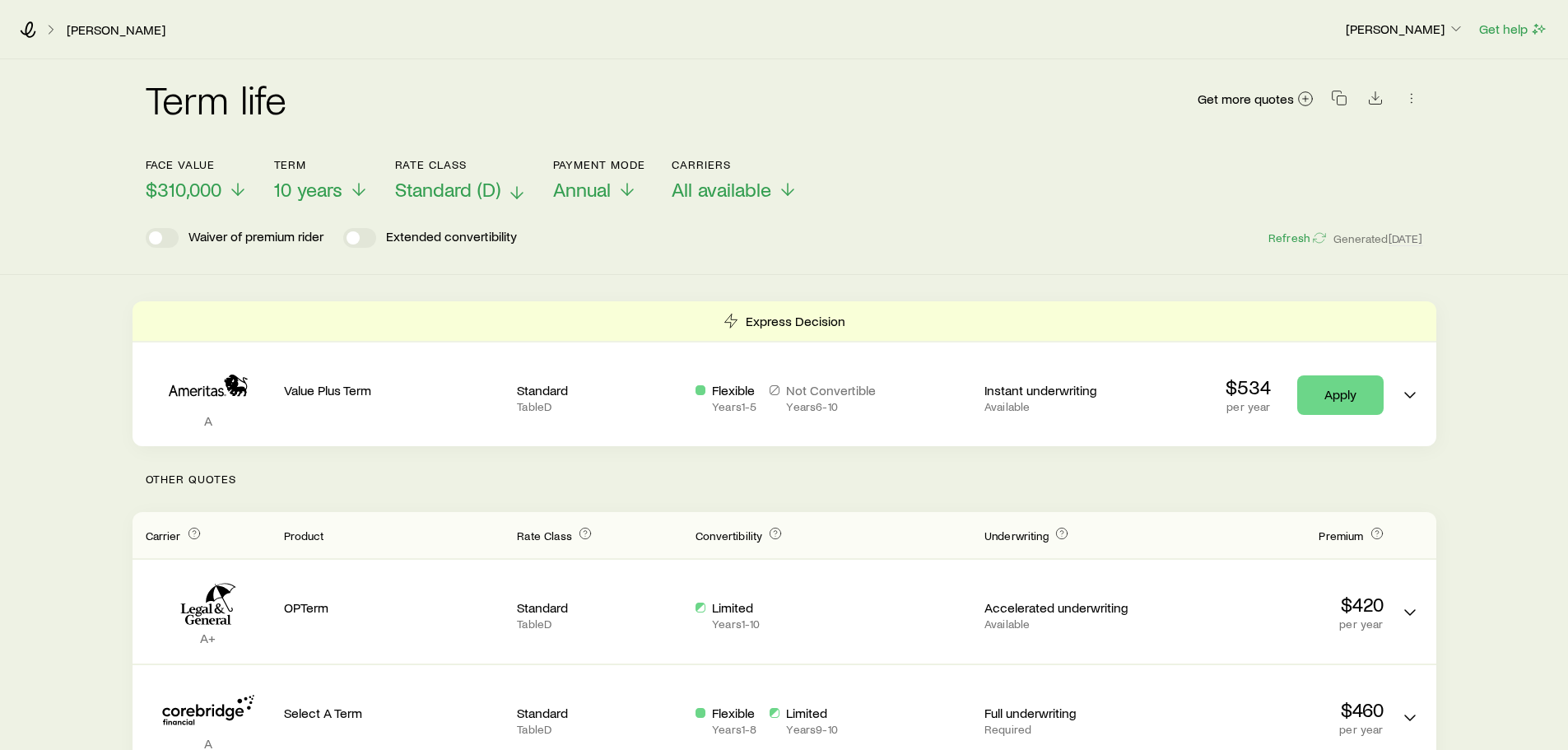
click at [450, 190] on span "Standard (D)" at bounding box center [448, 189] width 105 height 23
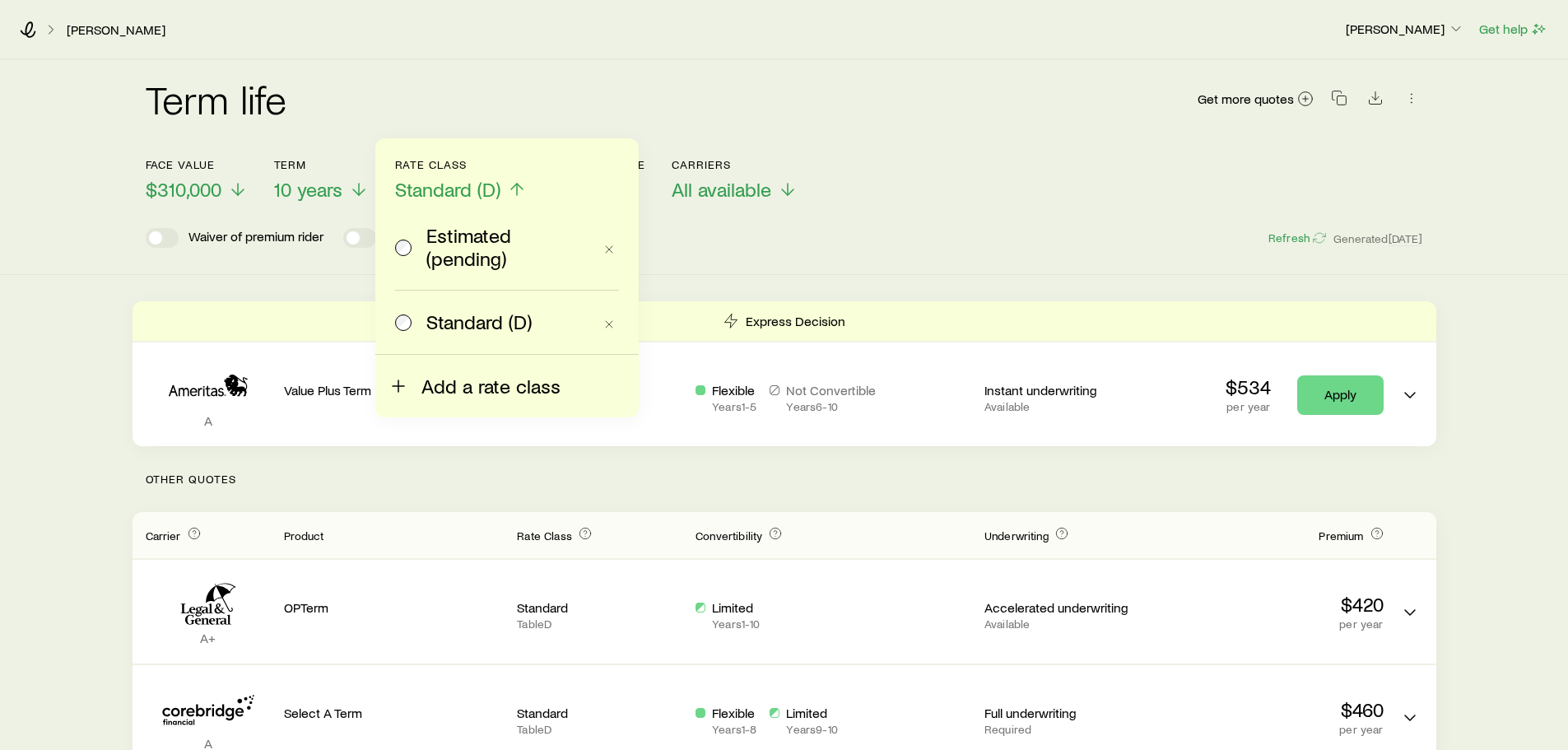
click at [466, 372] on button "Add a rate class" at bounding box center [474, 375] width 172 height 43
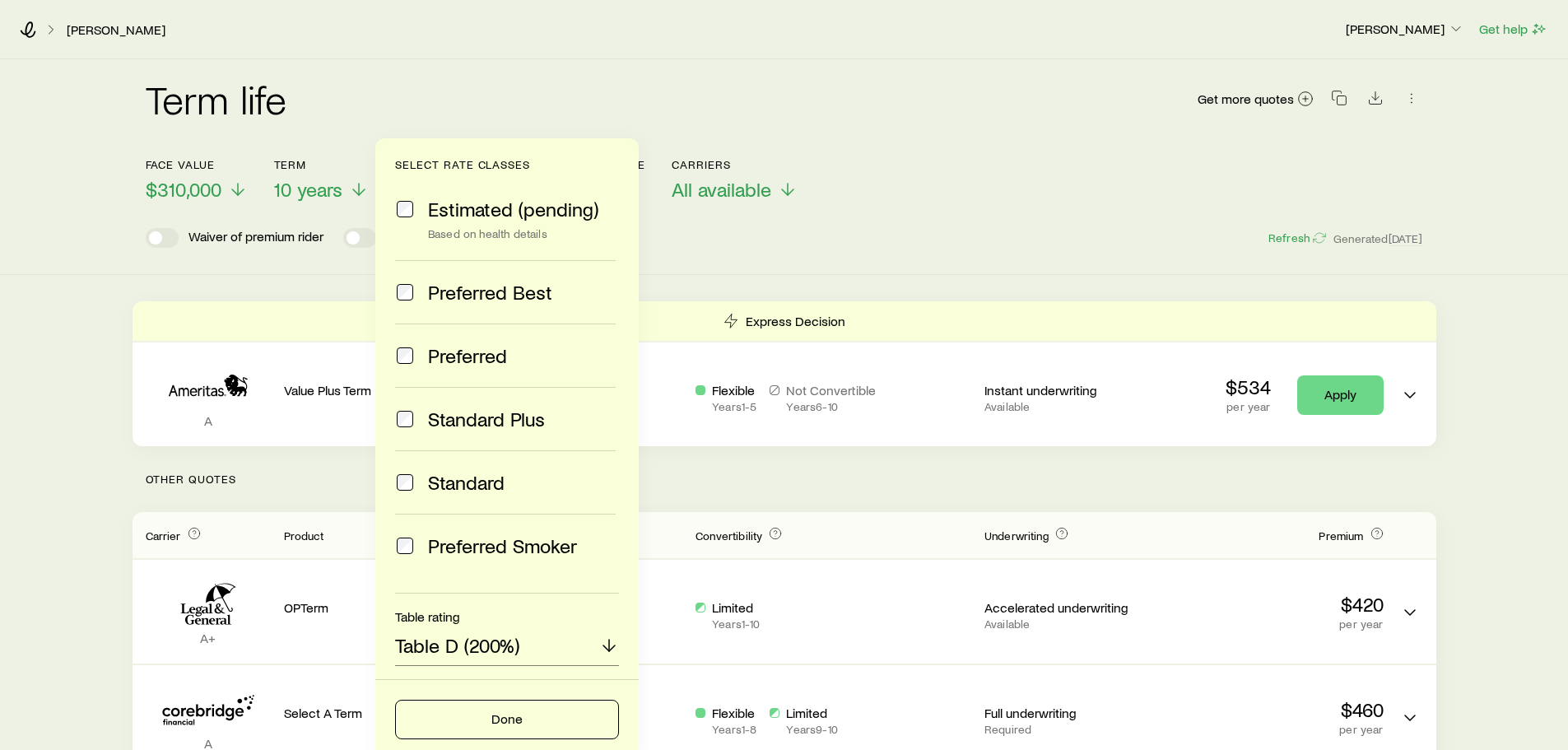
click at [858, 264] on div "Term life Get more quotes Face value $310,000 Term 10 years Rate Class Standard…" at bounding box center [784, 168] width 1568 height 216
